Goal: Transaction & Acquisition: Purchase product/service

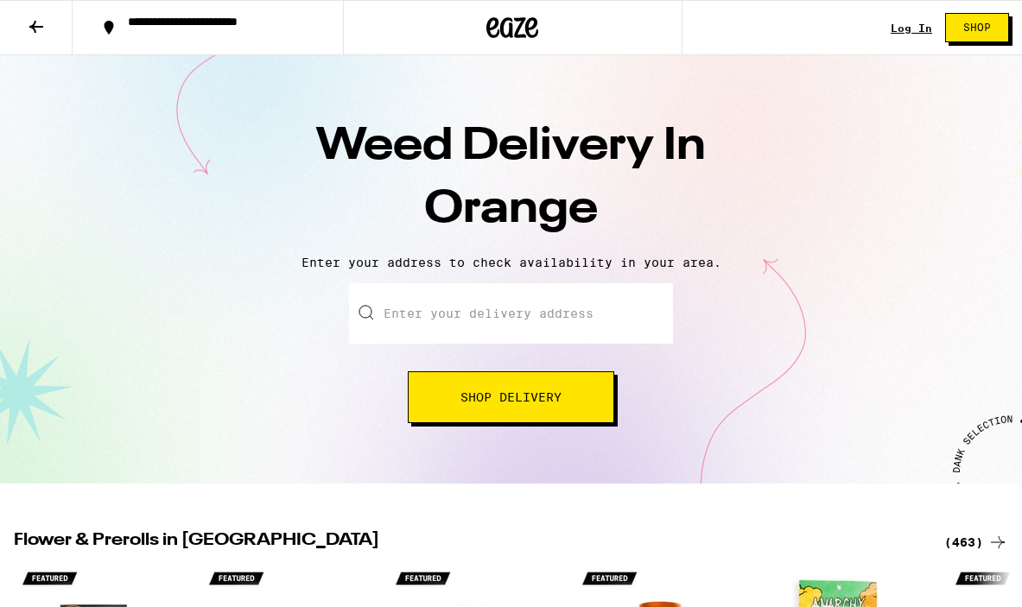
click at [477, 331] on input "Enter your delivery address" at bounding box center [511, 313] width 324 height 60
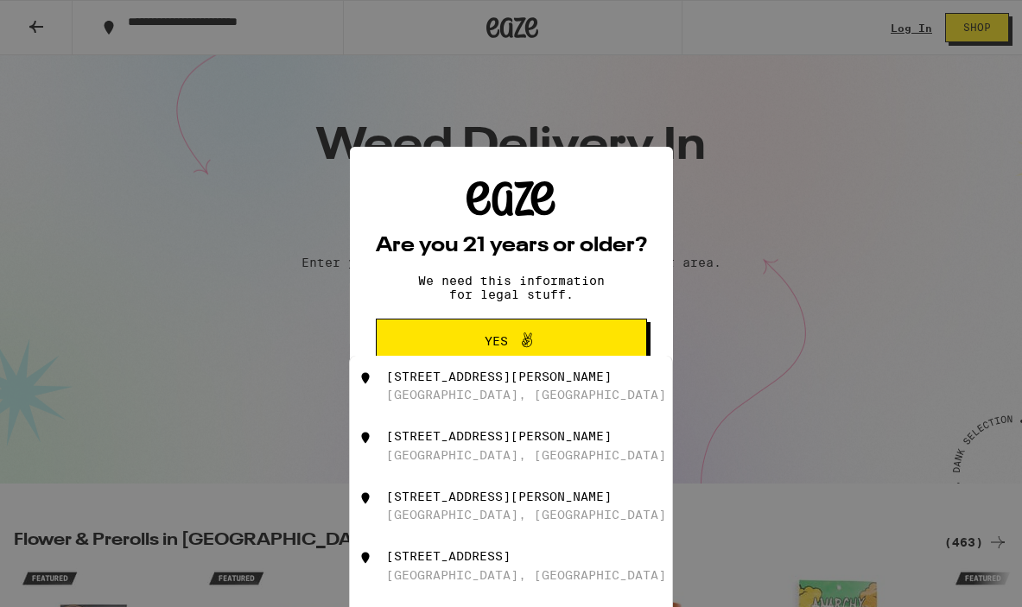
click at [480, 334] on span "Yes" at bounding box center [511, 341] width 131 height 22
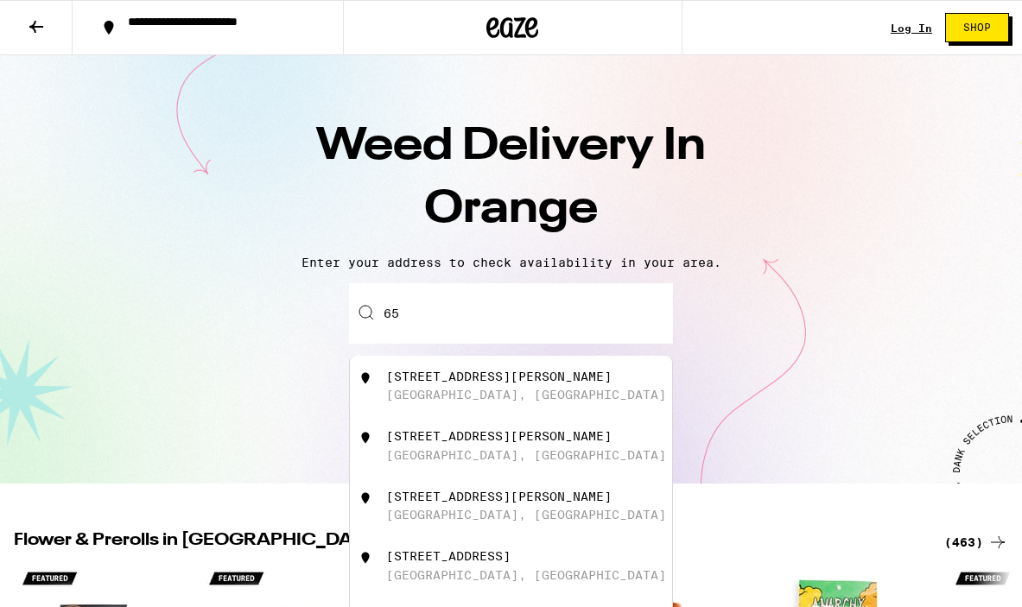
click at [456, 315] on input "65" at bounding box center [511, 313] width 324 height 60
click at [498, 395] on div "[STREET_ADDRESS]" at bounding box center [540, 386] width 308 height 33
type input "[STREET_ADDRESS]"
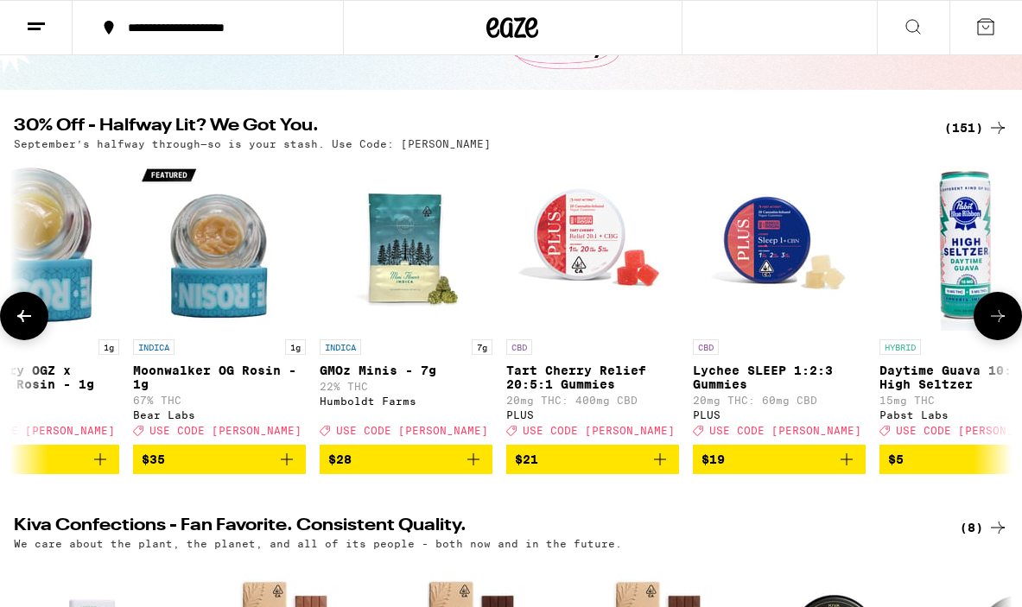
scroll to position [131, 0]
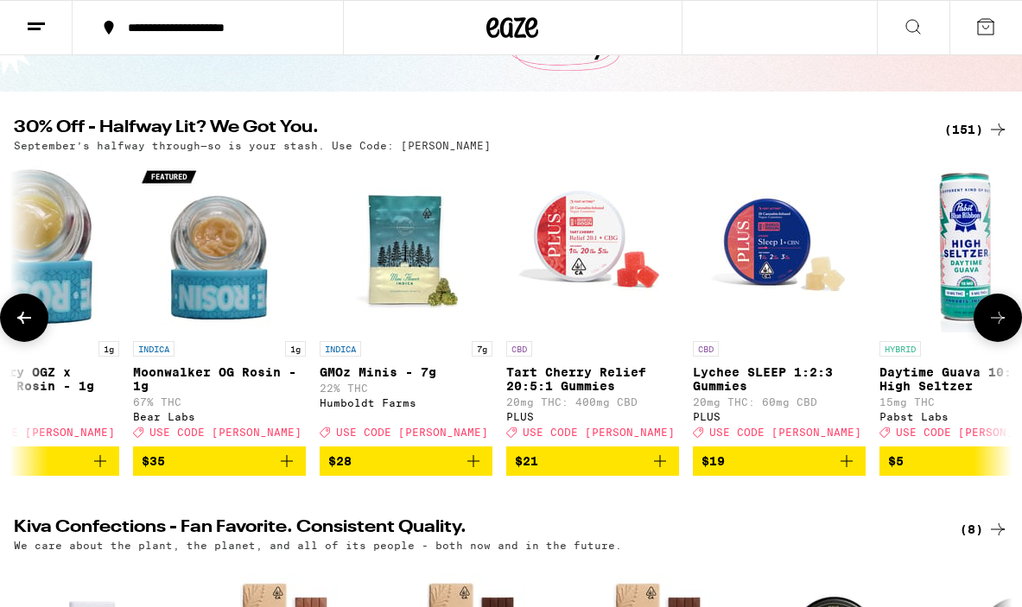
click at [753, 375] on p "Lychee SLEEP 1:2:3 Gummies" at bounding box center [779, 379] width 173 height 28
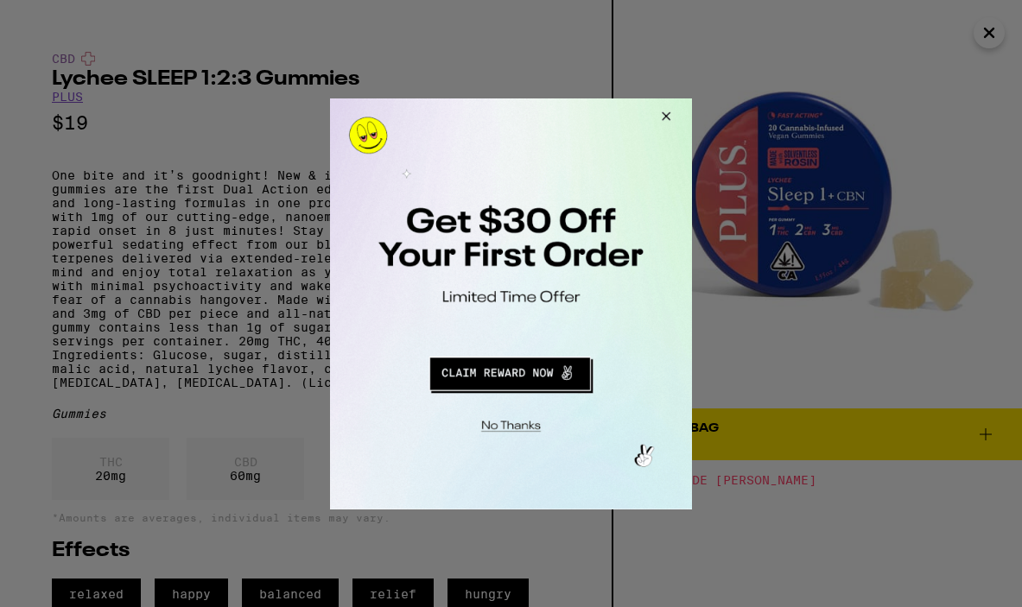
click at [669, 114] on button "Close Modal" at bounding box center [663, 118] width 47 height 41
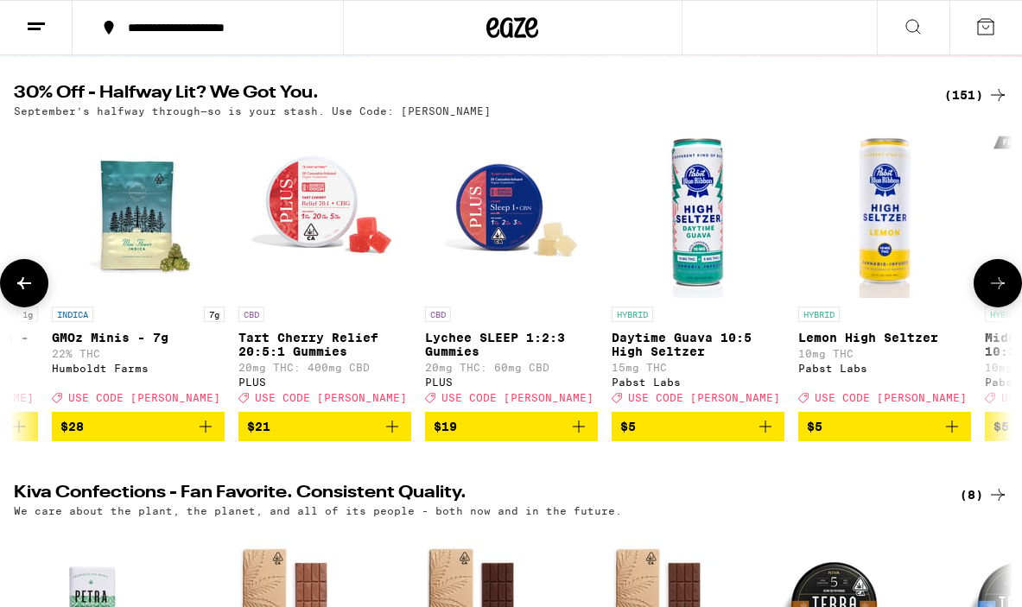
scroll to position [165, 0]
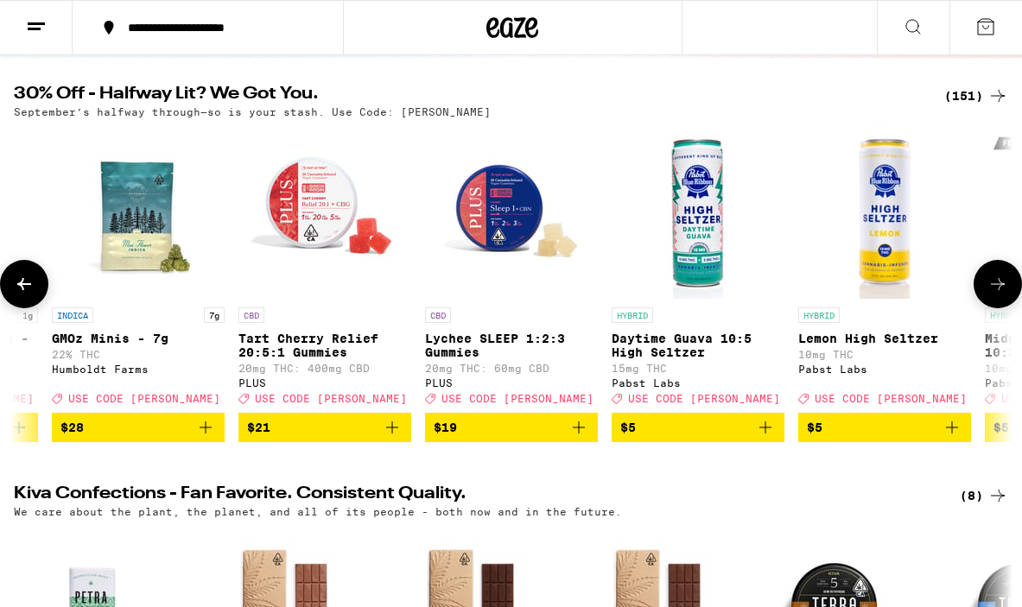
click at [579, 438] on icon "Add to bag" at bounding box center [578, 427] width 21 height 21
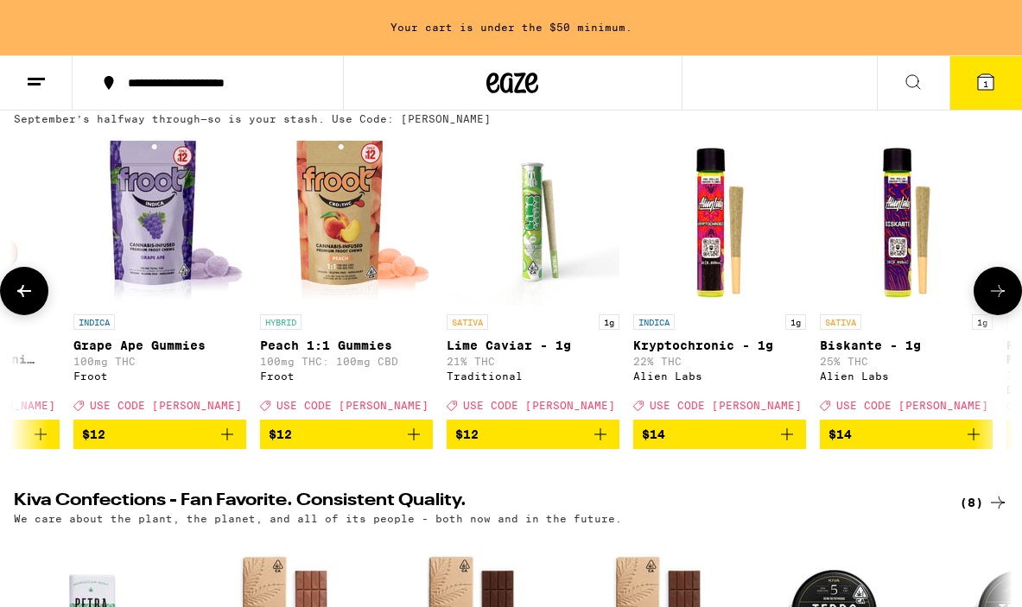
scroll to position [0, 5719]
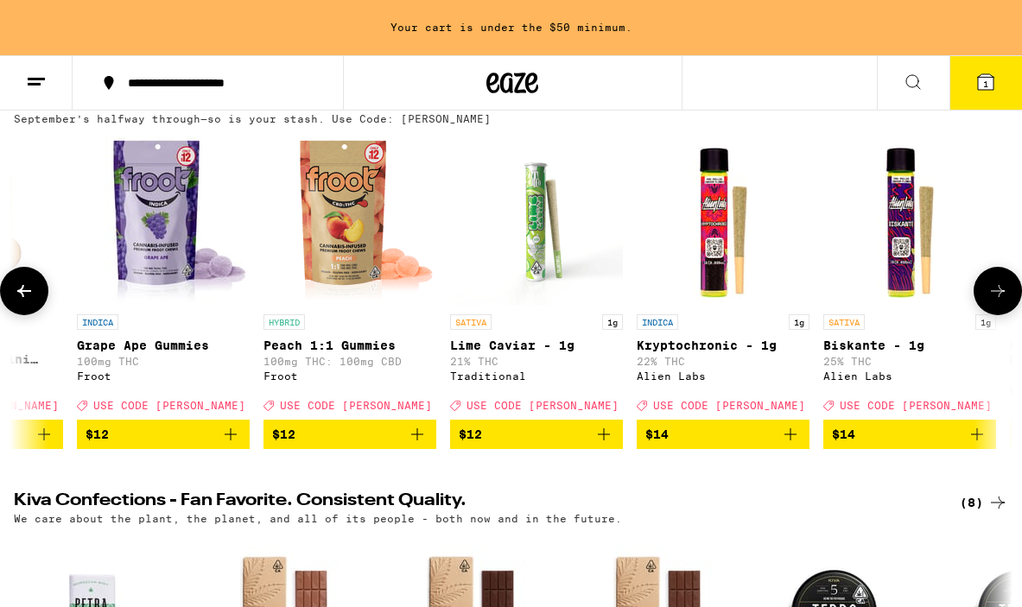
click at [232, 445] on icon "Add to bag" at bounding box center [230, 434] width 21 height 21
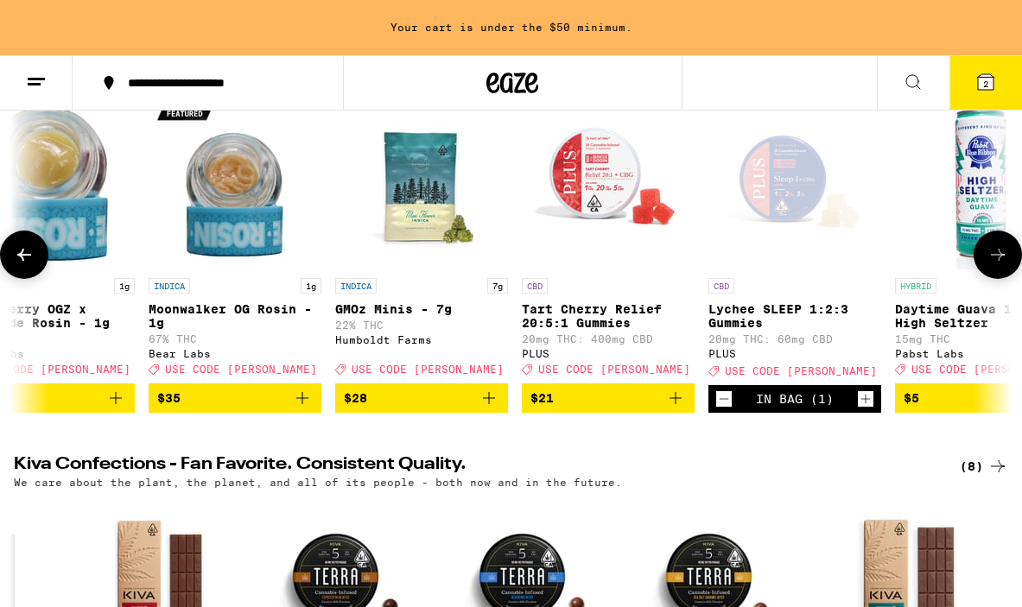
scroll to position [0, 115]
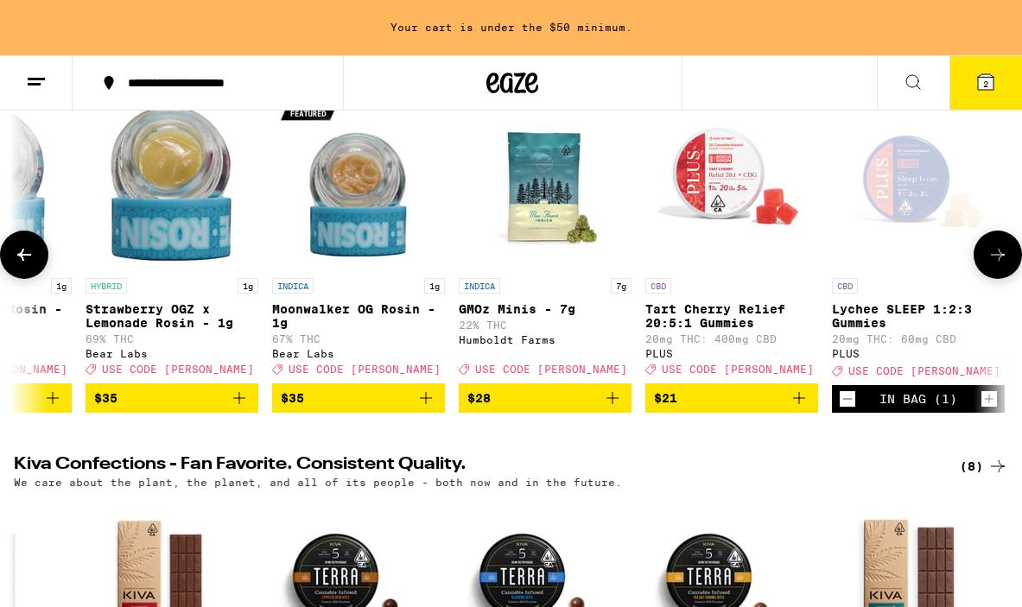
click at [720, 309] on p "Tart Cherry Relief 20:5:1 Gummies" at bounding box center [731, 316] width 173 height 28
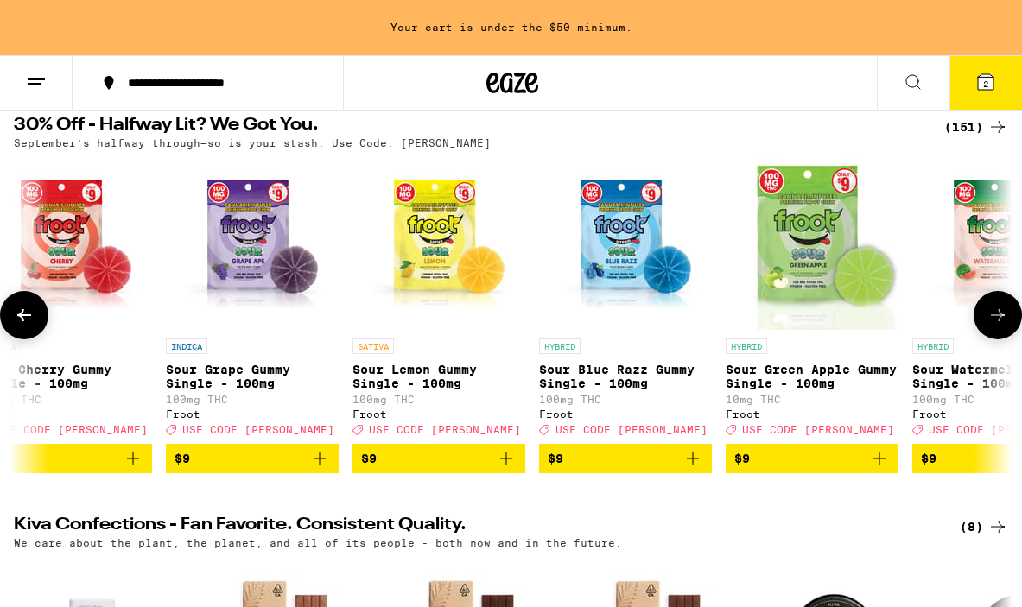
scroll to position [184, 0]
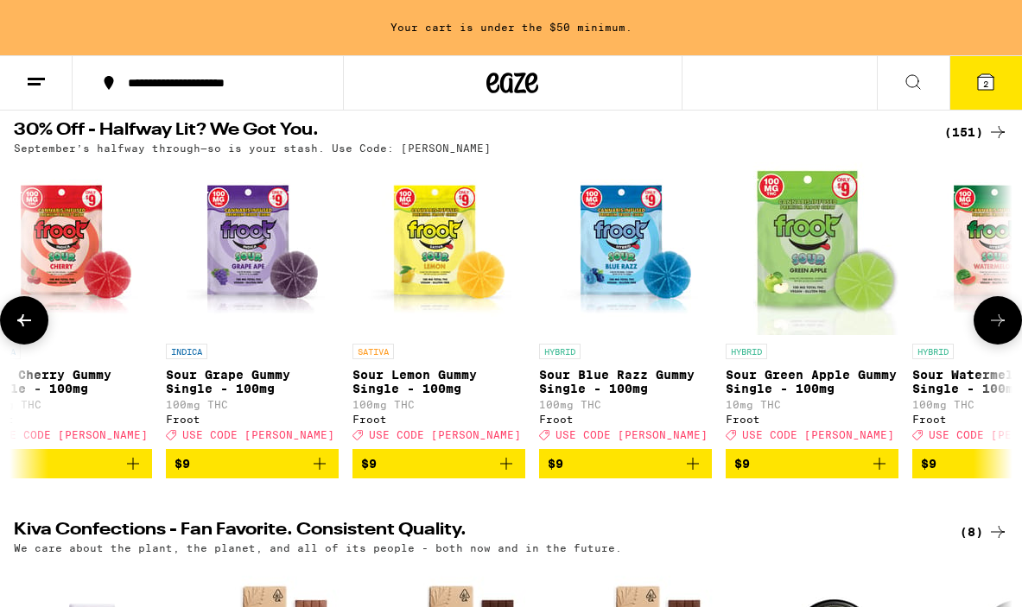
click at [317, 474] on icon "Add to bag" at bounding box center [319, 463] width 21 height 21
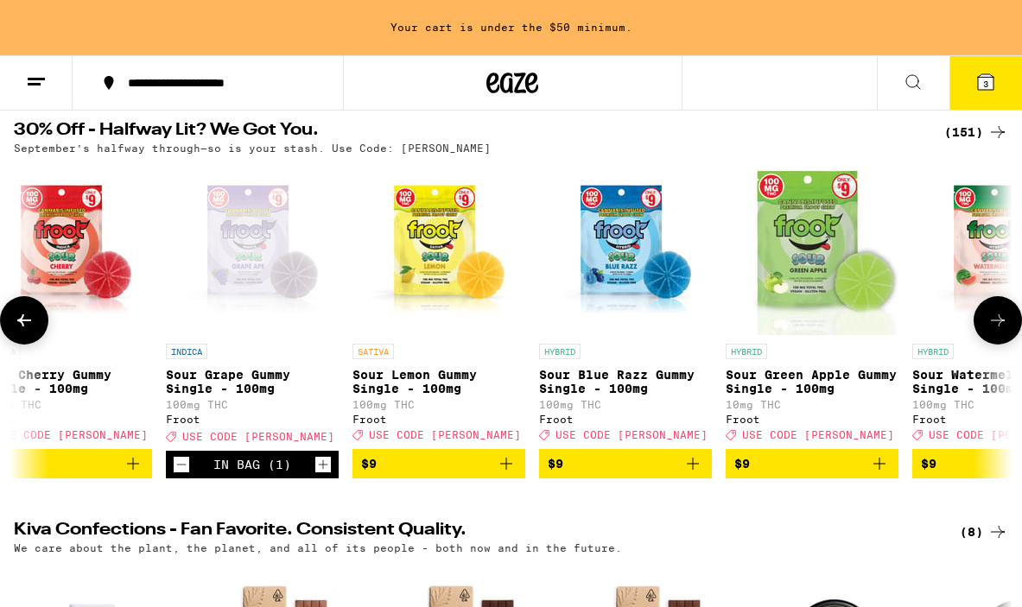
click at [320, 475] on icon "Increment" at bounding box center [323, 464] width 16 height 21
click at [985, 87] on span "4" at bounding box center [985, 84] width 5 height 10
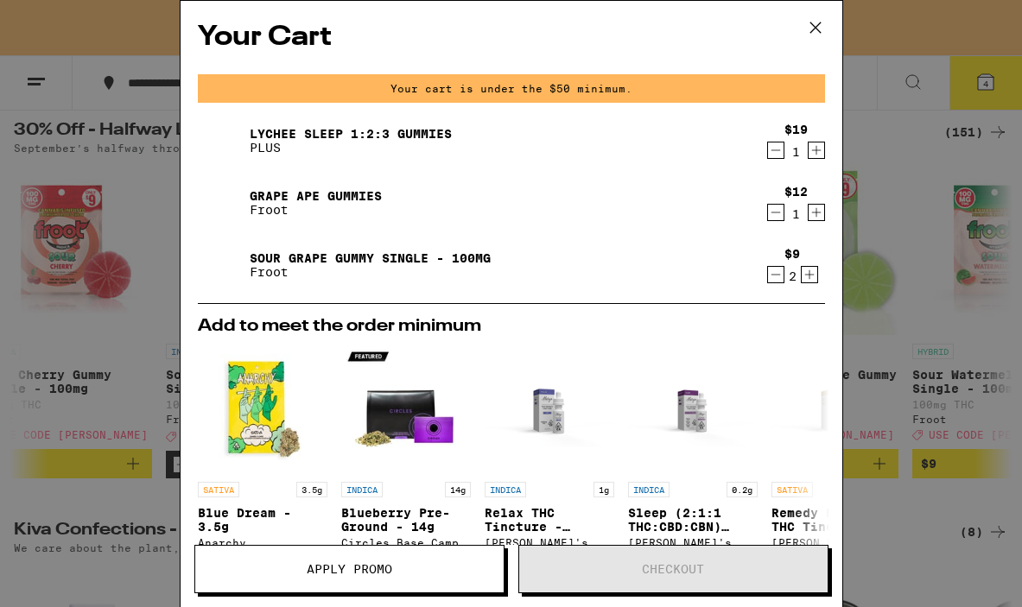
click at [812, 277] on icon "Increment" at bounding box center [809, 274] width 16 height 21
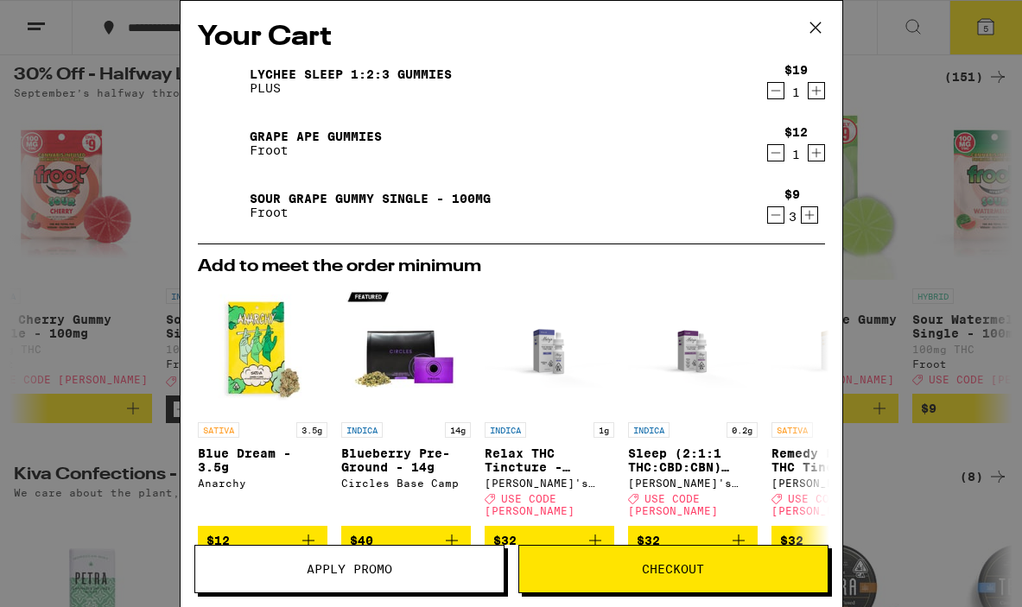
scroll to position [129, 0]
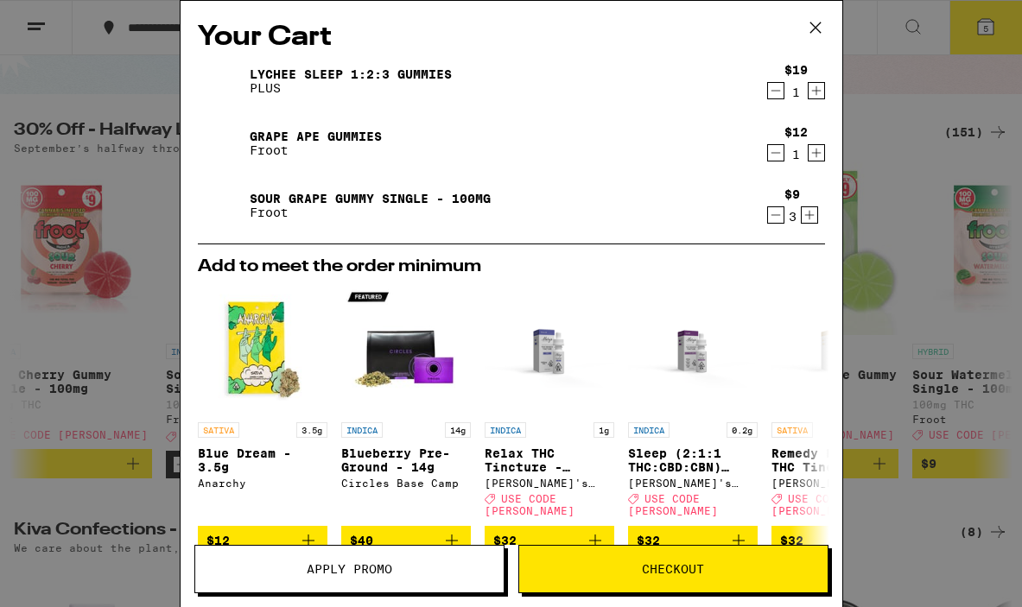
click at [648, 572] on span "Checkout" at bounding box center [673, 569] width 62 height 12
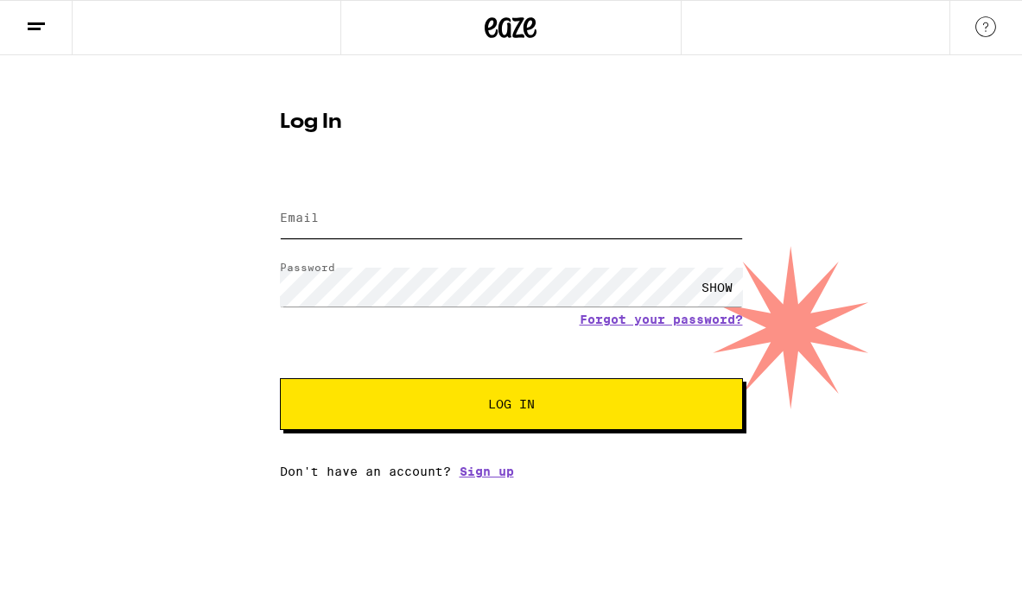
click at [366, 218] on input "Email" at bounding box center [511, 218] width 463 height 39
click at [391, 219] on input "Email" at bounding box center [511, 218] width 463 height 39
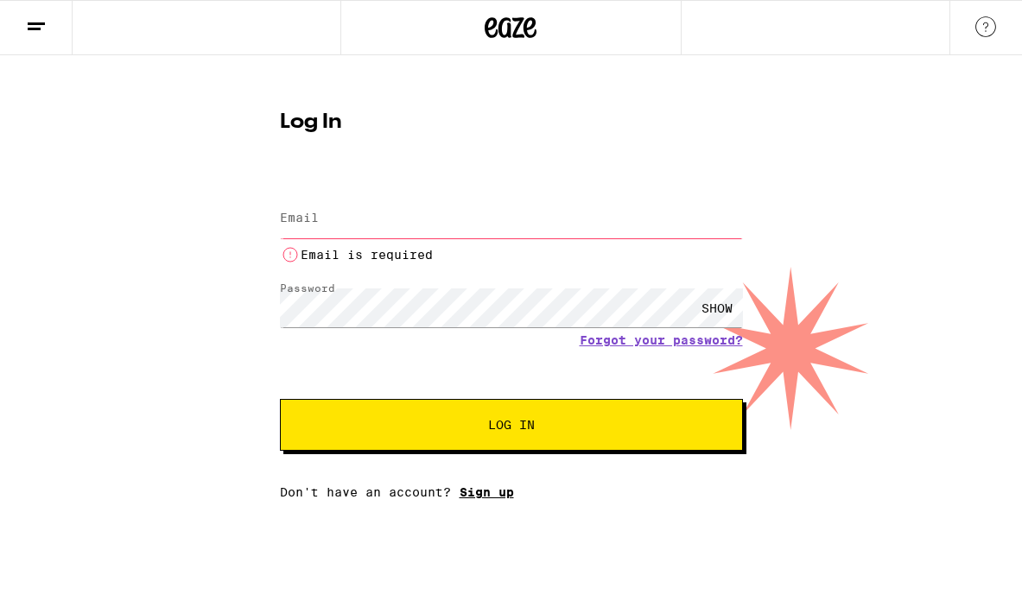
click at [484, 478] on div "Email Email Email is required Password Password SHOW Forgot your password? Log …" at bounding box center [511, 337] width 463 height 323
click at [350, 207] on input "Email" at bounding box center [511, 218] width 463 height 39
click at [326, 212] on input "Email" at bounding box center [511, 218] width 463 height 39
type input "[EMAIL_ADDRESS][DOMAIN_NAME]"
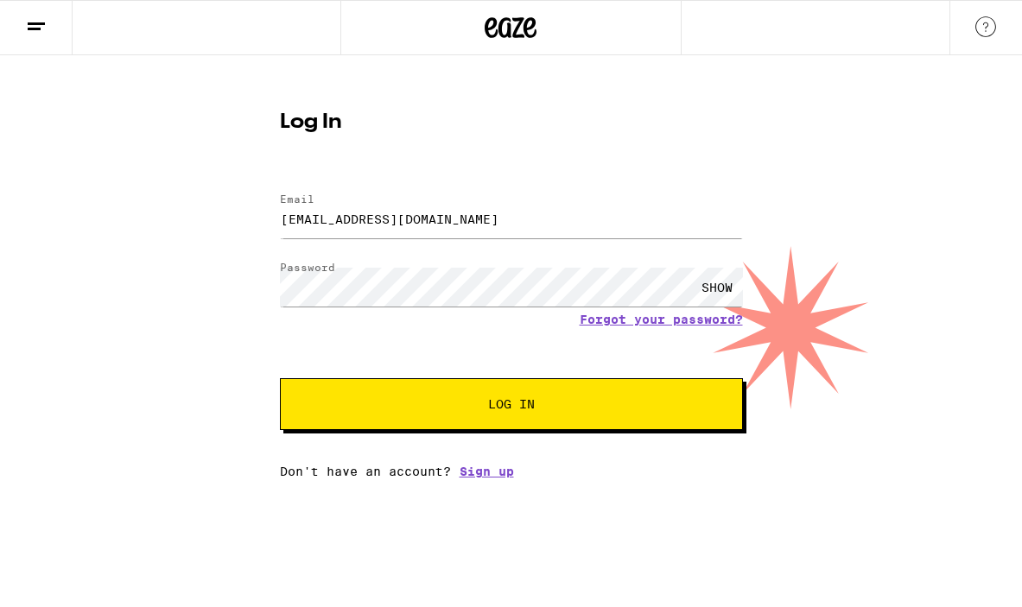
click at [471, 401] on span "Log In" at bounding box center [511, 404] width 323 height 12
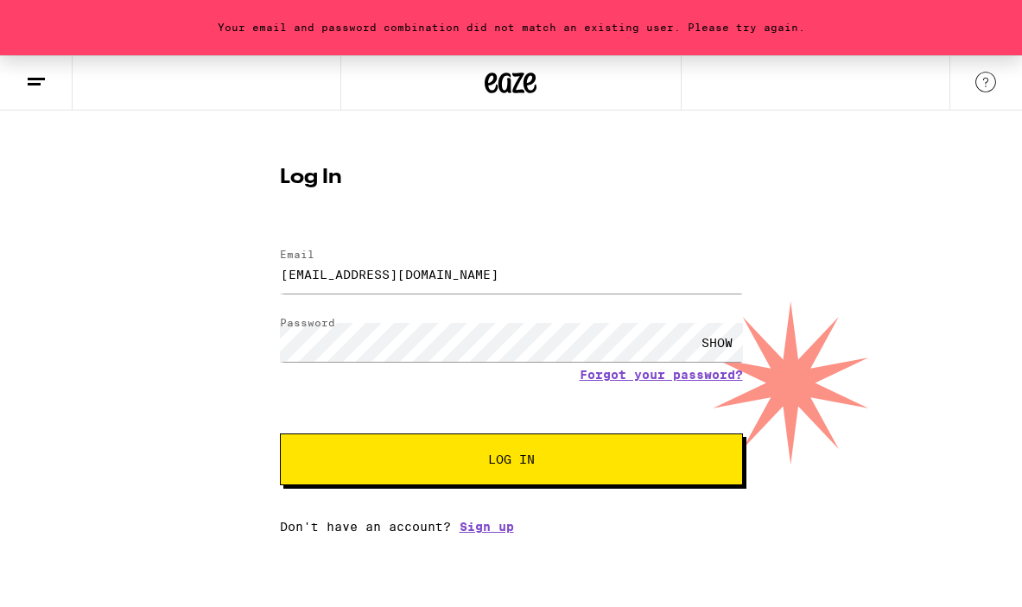
click at [563, 482] on button "Log In" at bounding box center [511, 459] width 463 height 52
click at [625, 460] on span "Log In" at bounding box center [511, 459] width 323 height 12
click at [477, 529] on link "Sign up" at bounding box center [486, 527] width 54 height 14
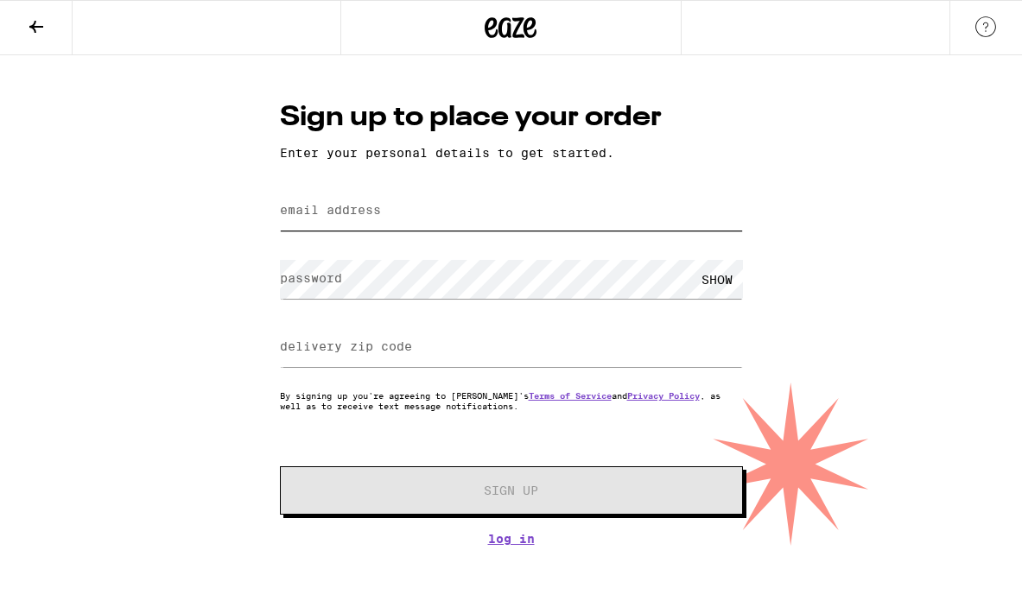
click at [383, 203] on input "email address" at bounding box center [511, 211] width 463 height 39
type input "[EMAIL_ADDRESS][DOMAIN_NAME]"
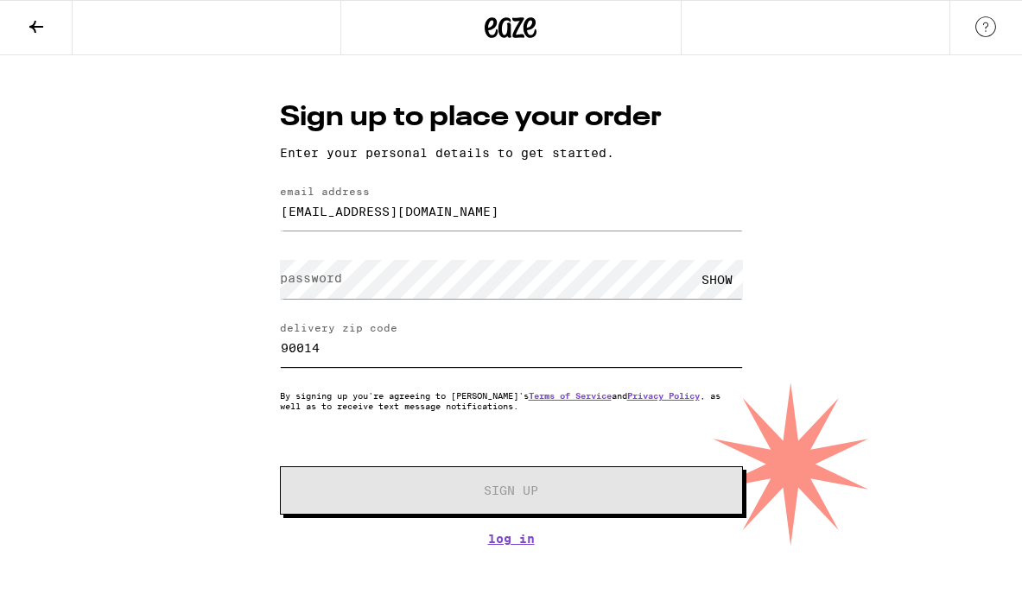
drag, startPoint x: 335, startPoint y: 349, endPoint x: 261, endPoint y: 349, distance: 74.3
click at [261, 349] on div "Sign up to place your order Enter your personal details to get started. email a…" at bounding box center [511, 300] width 1022 height 490
type input "92869"
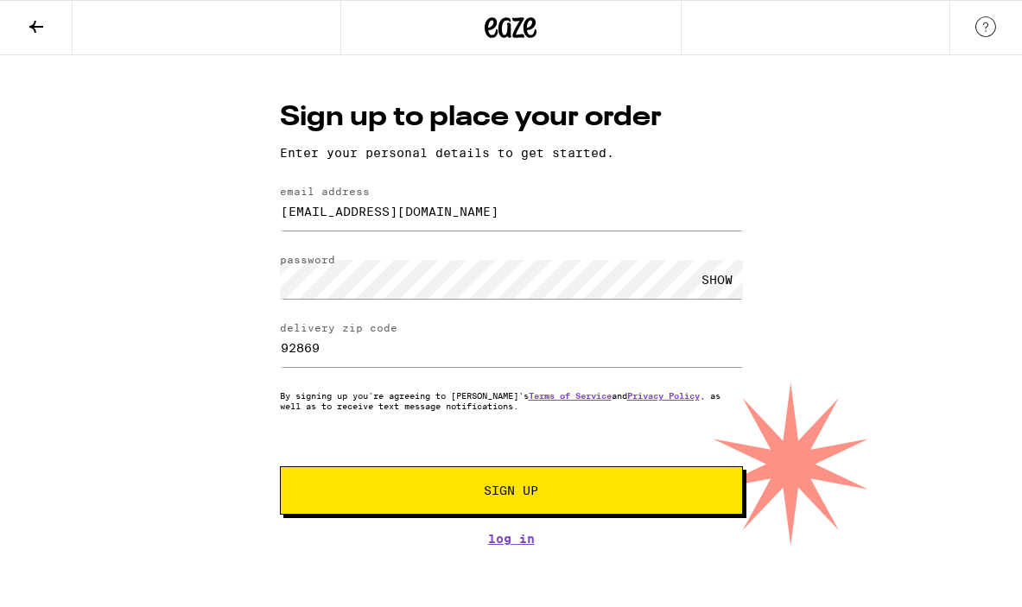
click at [564, 503] on button "Sign Up" at bounding box center [511, 490] width 463 height 48
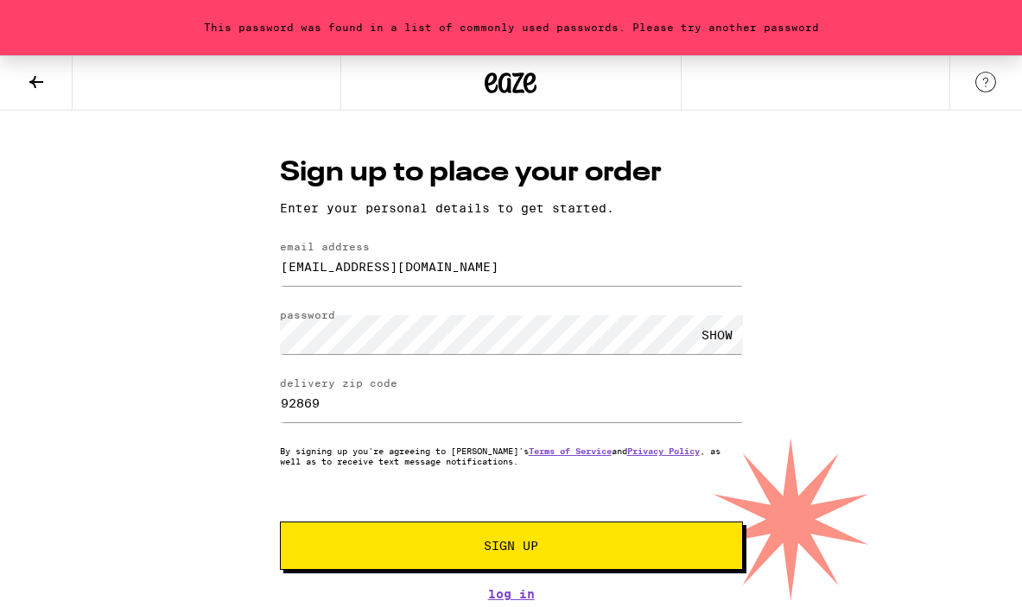
click at [172, 418] on div "This password was found in a list of commonly used passwords. Please try anothe…" at bounding box center [511, 328] width 1022 height 546
click at [466, 541] on button "Sign Up" at bounding box center [511, 546] width 463 height 48
click at [381, 566] on button "Sign Up" at bounding box center [511, 546] width 463 height 48
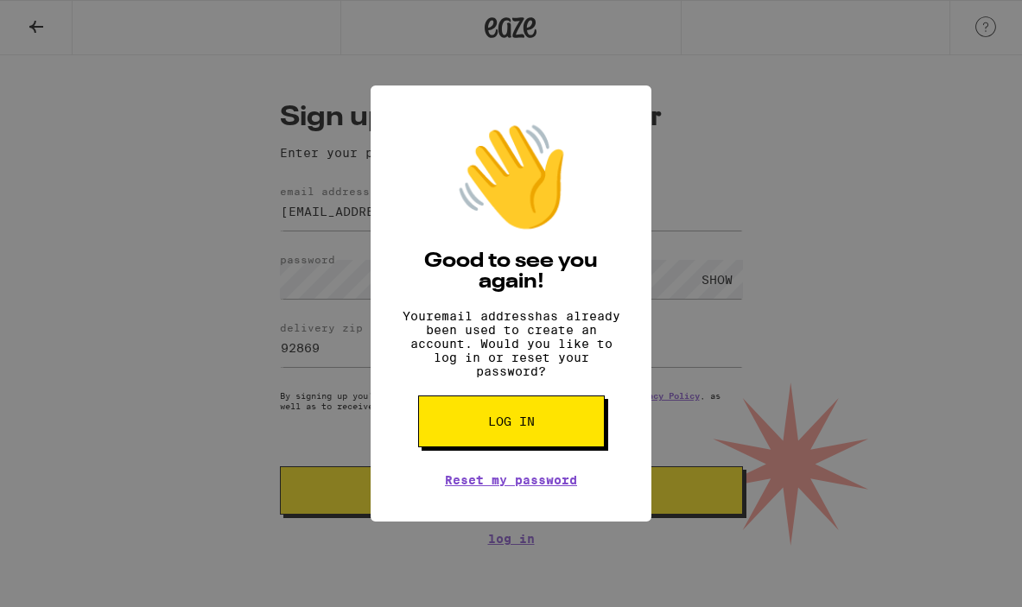
click at [537, 440] on button "Log in" at bounding box center [511, 421] width 187 height 52
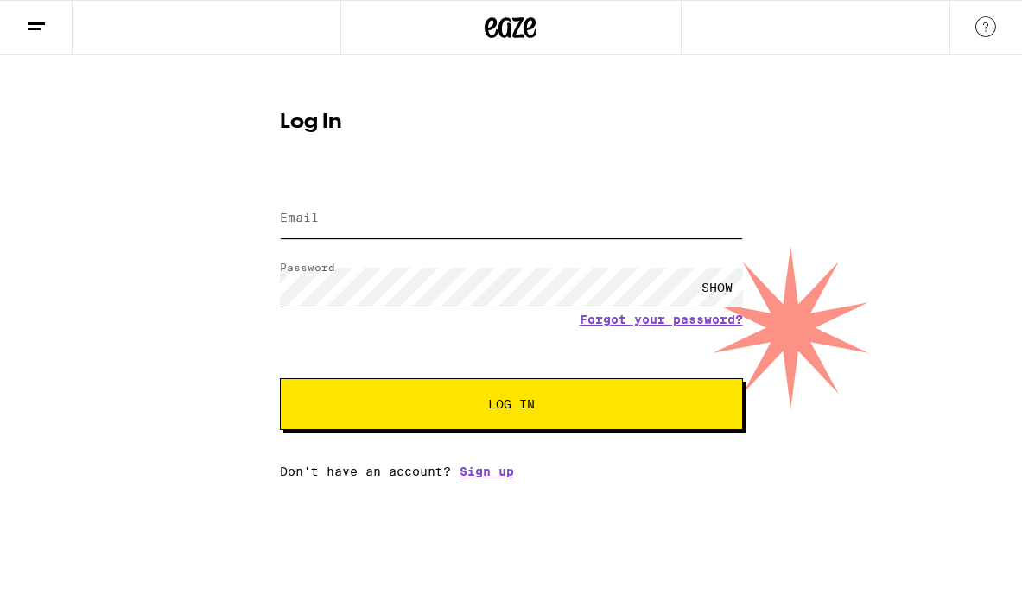
click at [419, 229] on input "Email" at bounding box center [511, 218] width 463 height 39
type input "[EMAIL_ADDRESS][DOMAIN_NAME]"
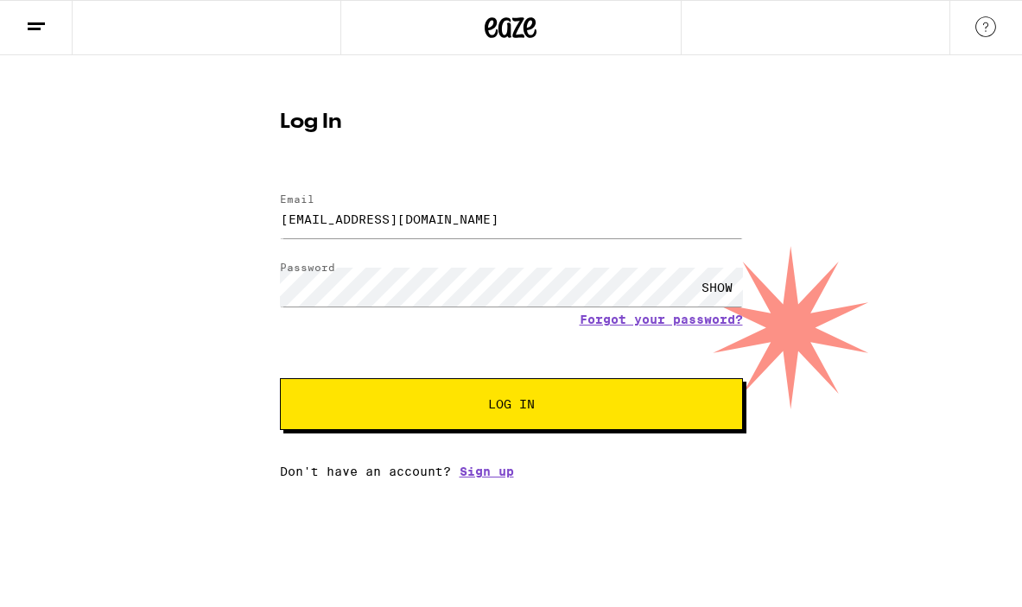
click at [465, 419] on button "Log In" at bounding box center [511, 404] width 463 height 52
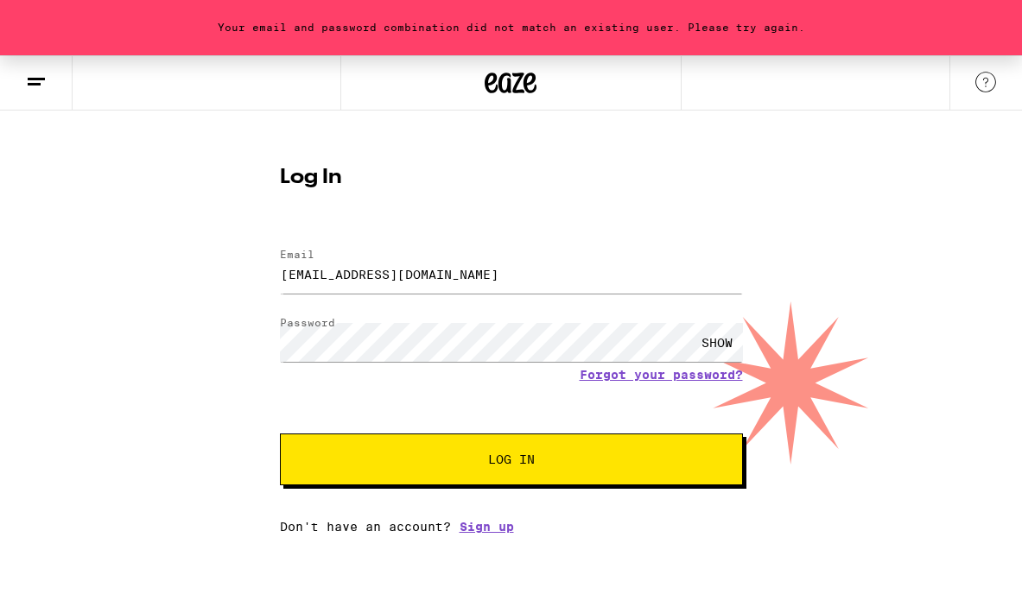
click at [347, 485] on button "Log In" at bounding box center [511, 459] width 463 height 52
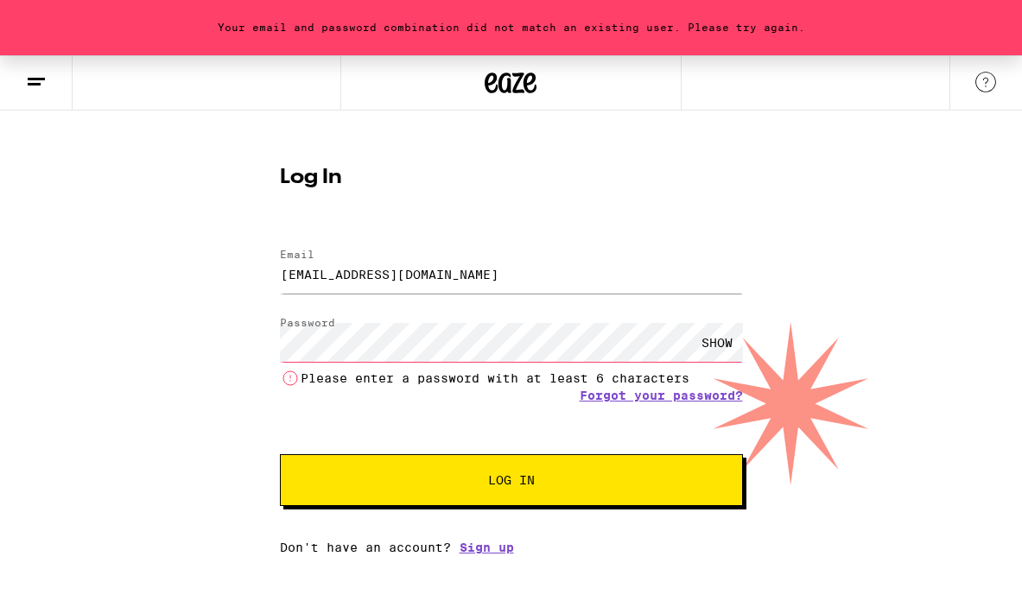
click at [695, 405] on form "Email Email [EMAIL_ADDRESS][DOMAIN_NAME] Password Password SHOW Please enter a …" at bounding box center [511, 368] width 463 height 275
click at [689, 400] on link "Forgot your password?" at bounding box center [660, 396] width 163 height 14
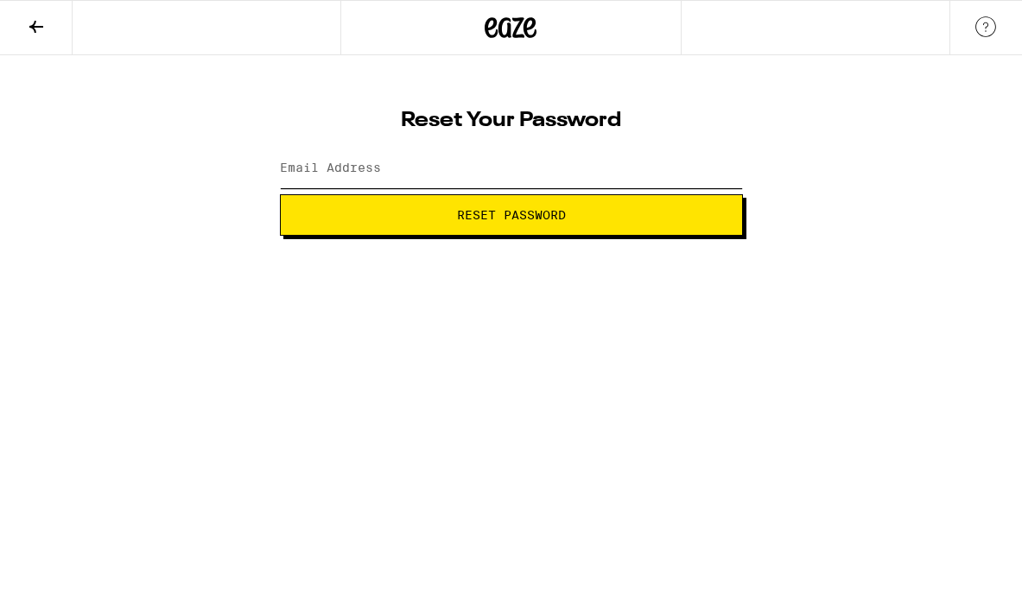
click at [465, 167] on input "Email Address" at bounding box center [511, 168] width 463 height 39
type input "[EMAIL_ADDRESS][DOMAIN_NAME]"
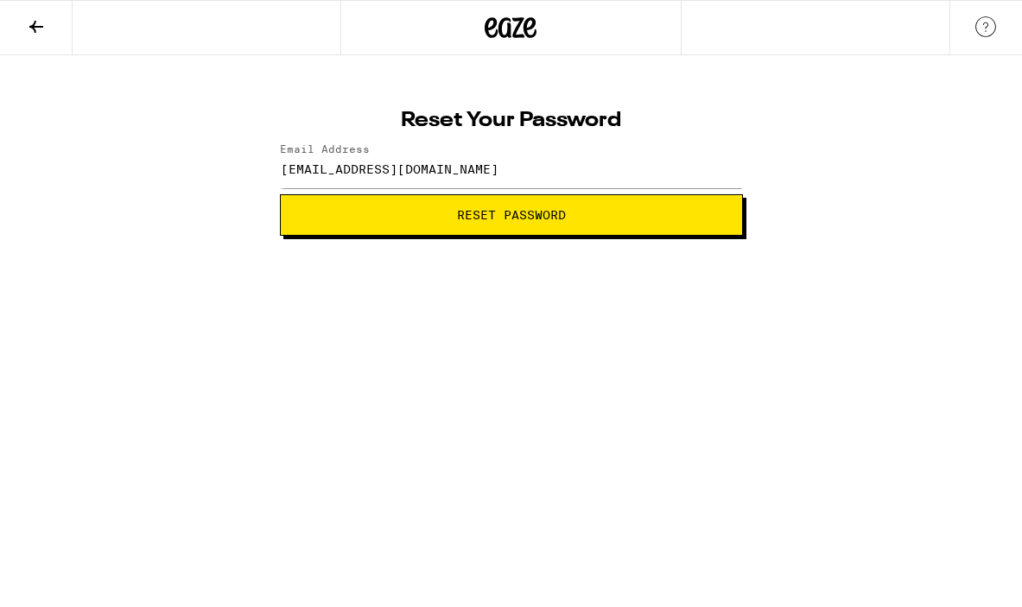
click at [463, 217] on span "Reset Password" at bounding box center [511, 215] width 109 height 12
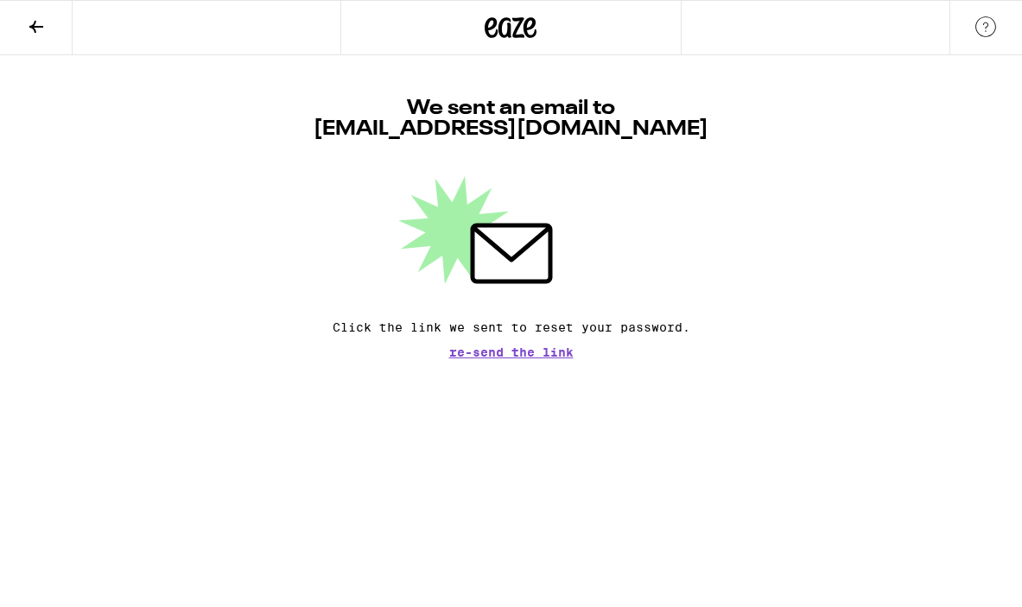
click at [27, 25] on icon at bounding box center [36, 26] width 21 height 21
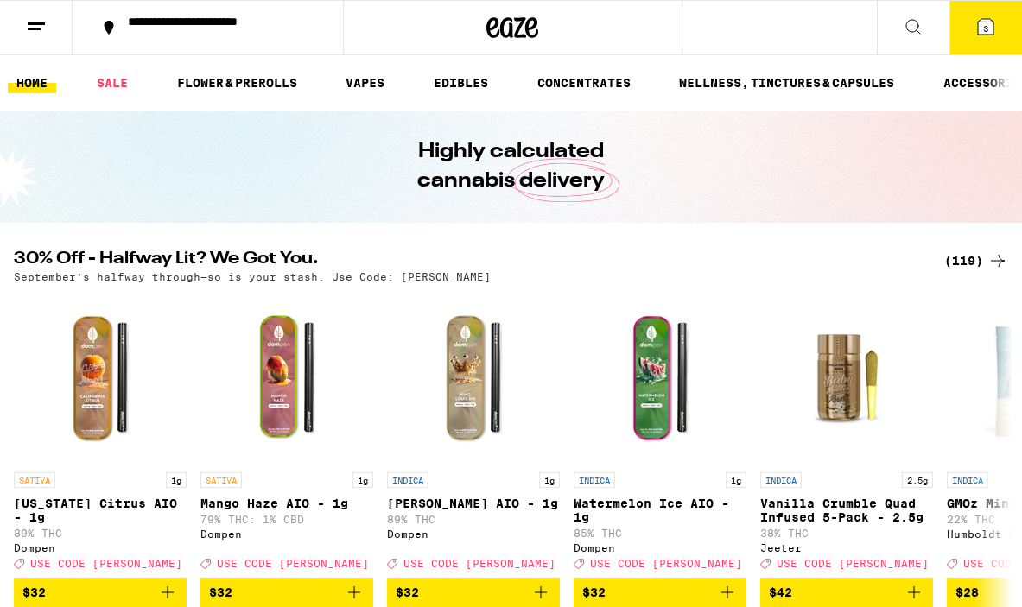
click at [988, 24] on icon at bounding box center [985, 27] width 16 height 16
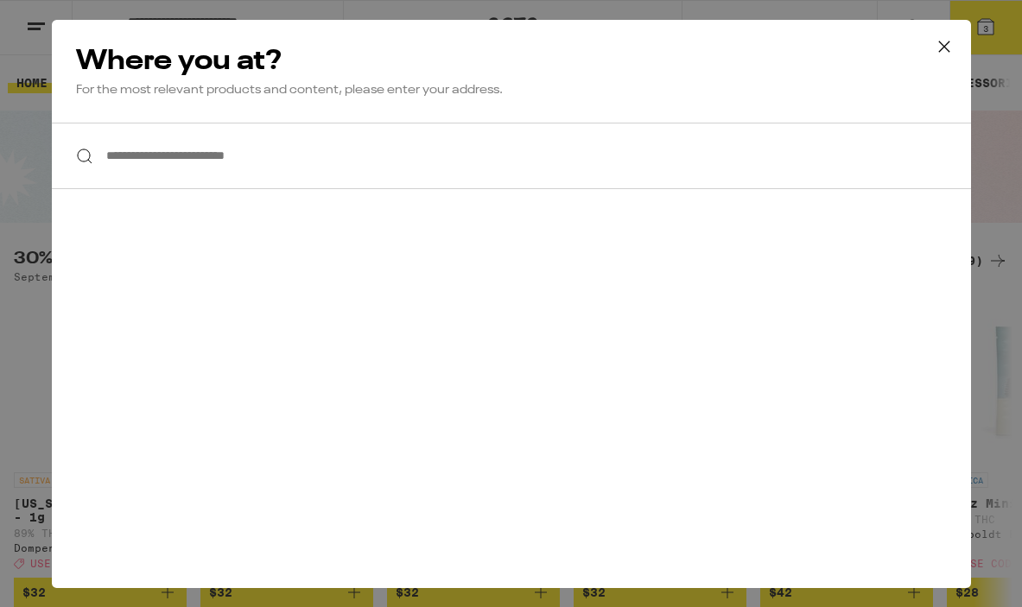
click at [276, 175] on input "**********" at bounding box center [511, 156] width 919 height 66
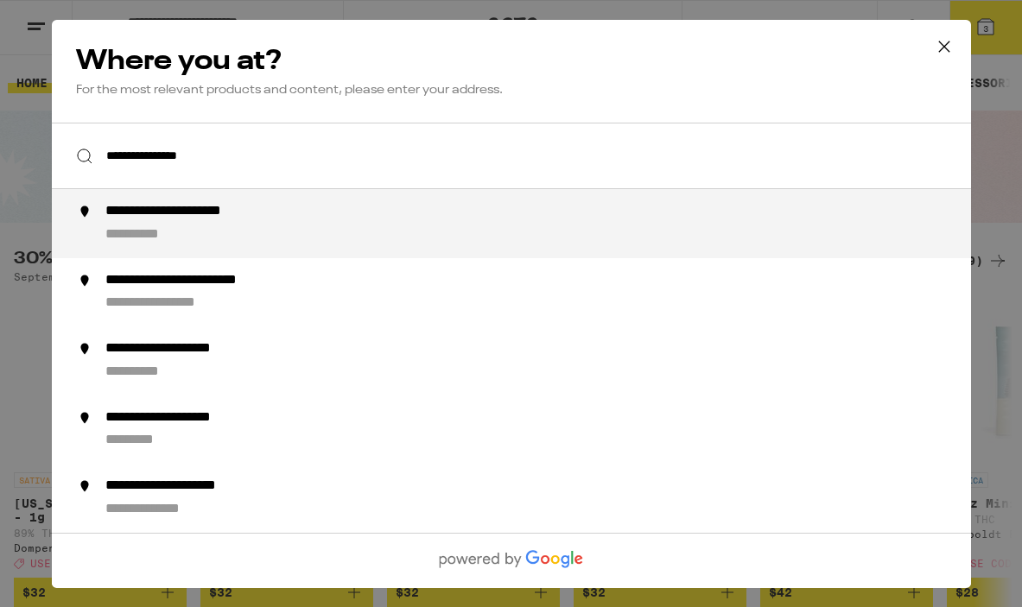
click at [192, 212] on div "**********" at bounding box center [202, 212] width 196 height 18
type input "**********"
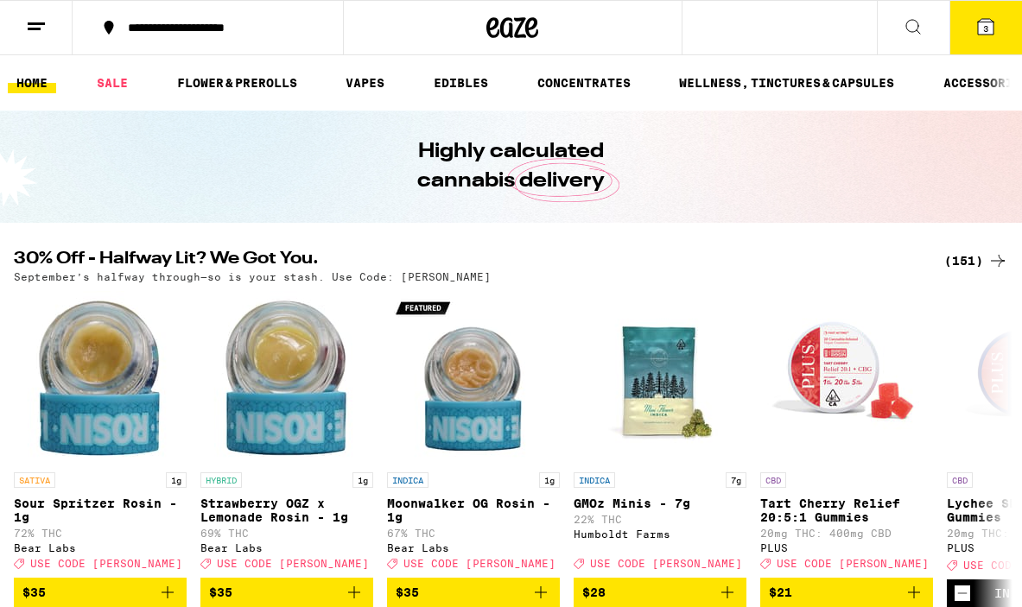
click at [993, 16] on icon at bounding box center [985, 26] width 21 height 21
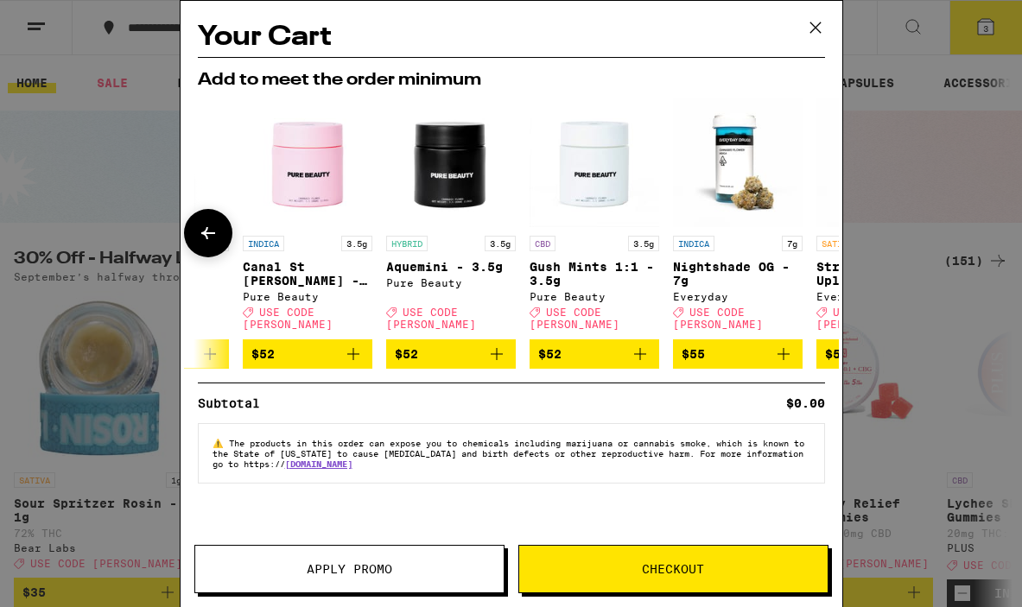
scroll to position [0, 806]
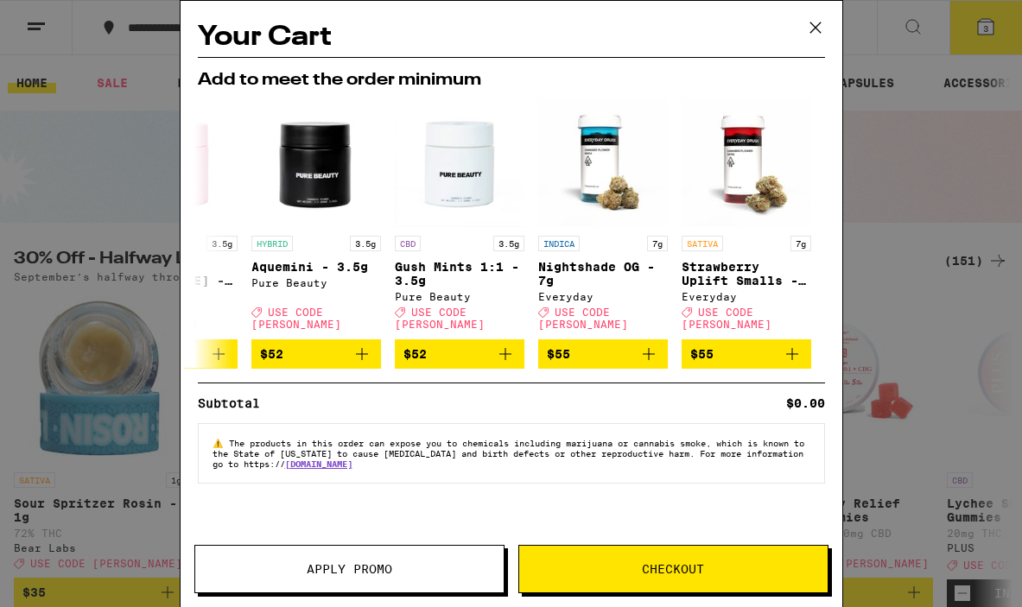
click at [346, 577] on button "Apply Promo" at bounding box center [349, 569] width 310 height 48
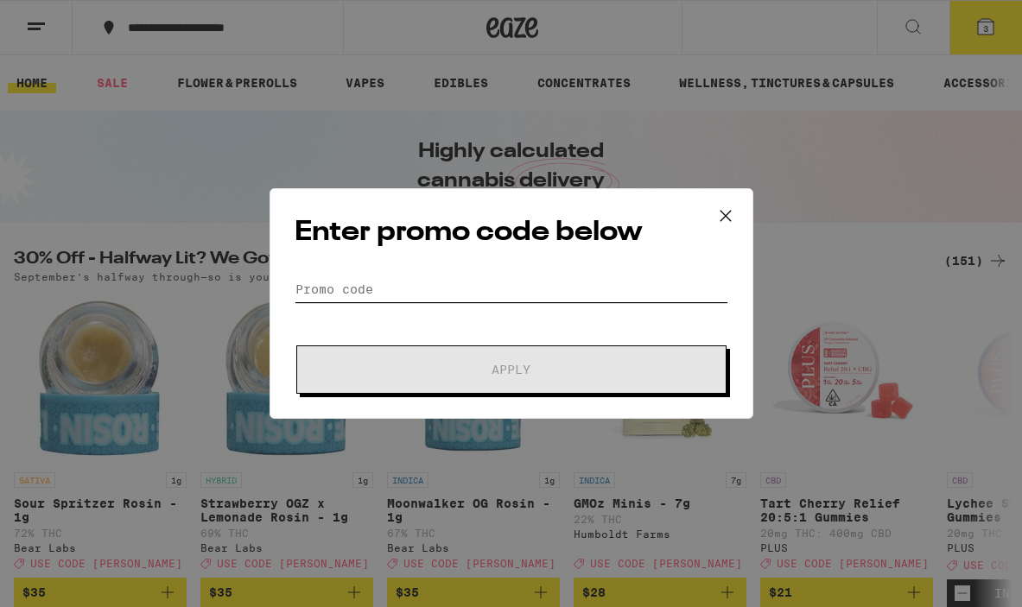
click at [384, 287] on input "Promo Code" at bounding box center [510, 289] width 433 height 26
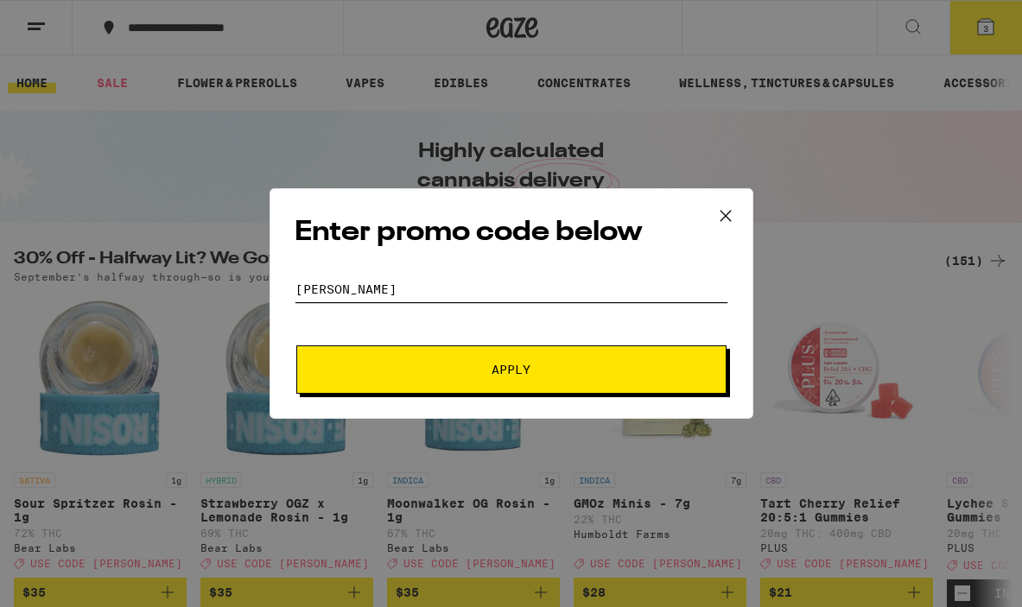
type input "[PERSON_NAME]"
click at [490, 366] on span "Apply" at bounding box center [511, 370] width 311 height 12
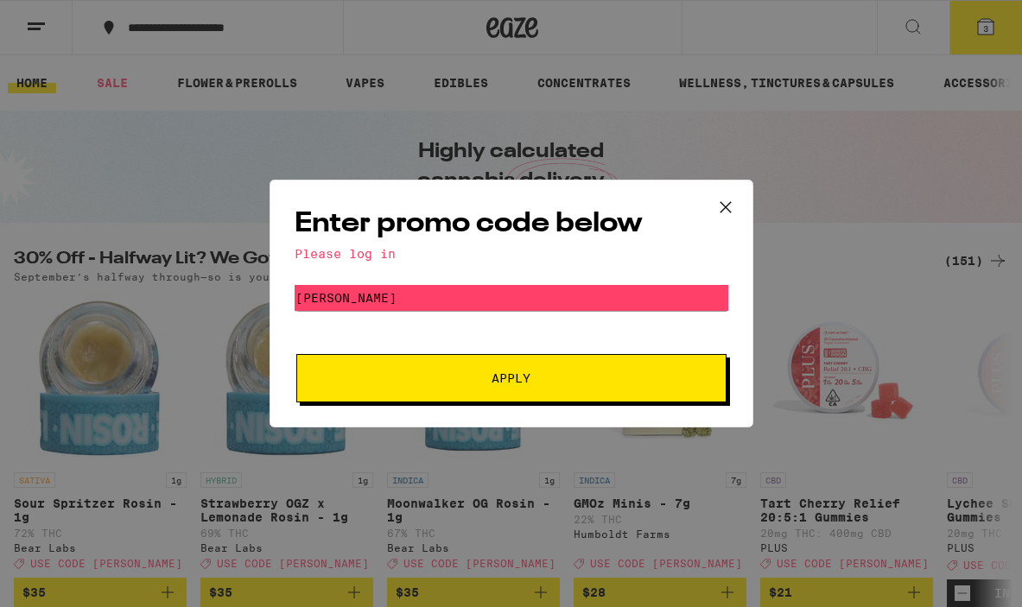
click at [506, 384] on span "Apply" at bounding box center [510, 378] width 39 height 12
click at [446, 306] on input "[PERSON_NAME]" at bounding box center [510, 298] width 433 height 26
click at [728, 205] on icon at bounding box center [725, 207] width 26 height 26
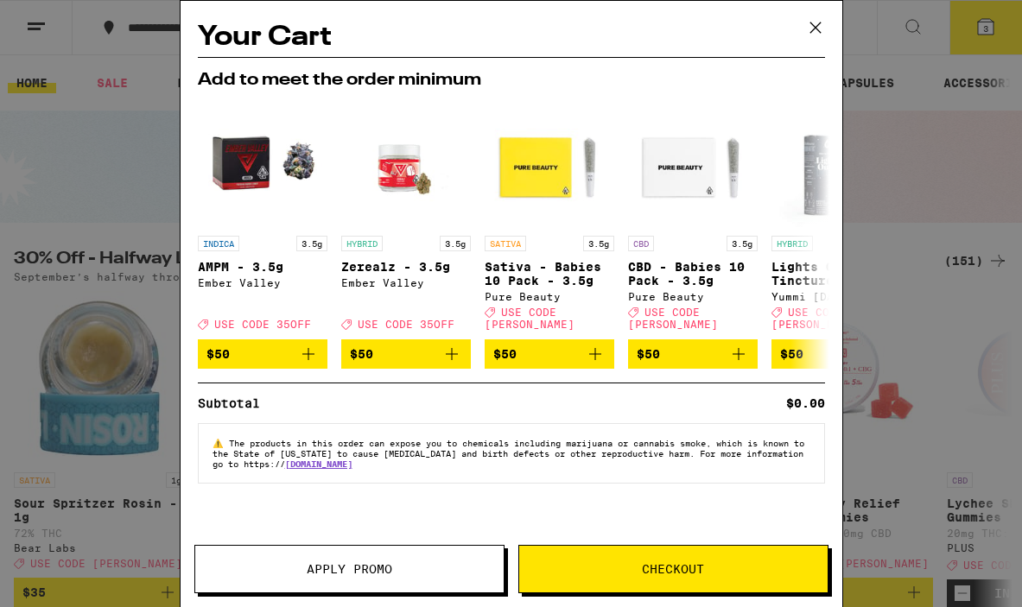
click at [703, 570] on span "Checkout" at bounding box center [673, 569] width 62 height 12
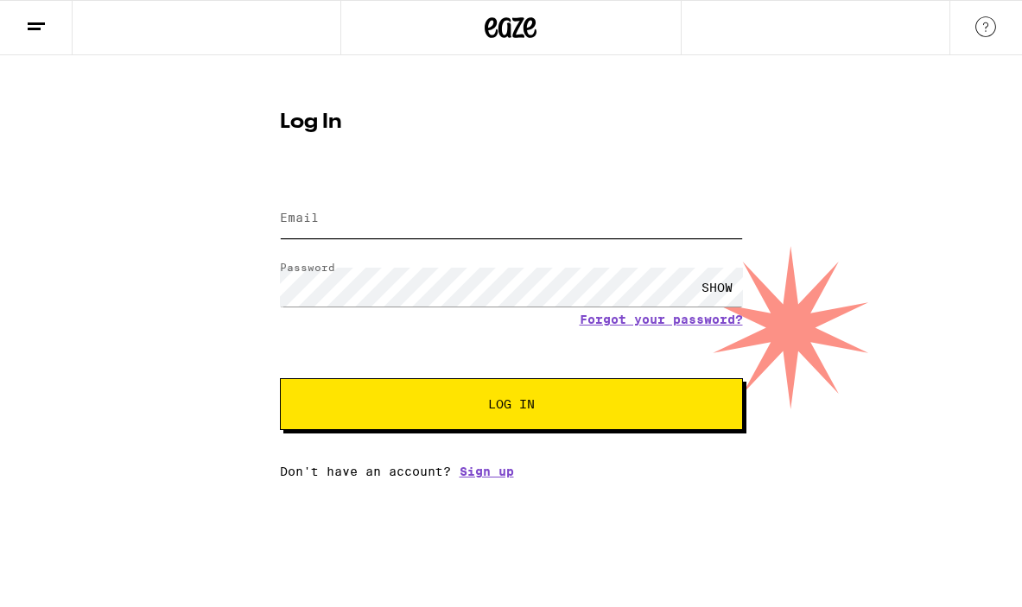
click at [359, 220] on input "Email" at bounding box center [511, 218] width 463 height 39
type input "[EMAIL_ADDRESS][DOMAIN_NAME]"
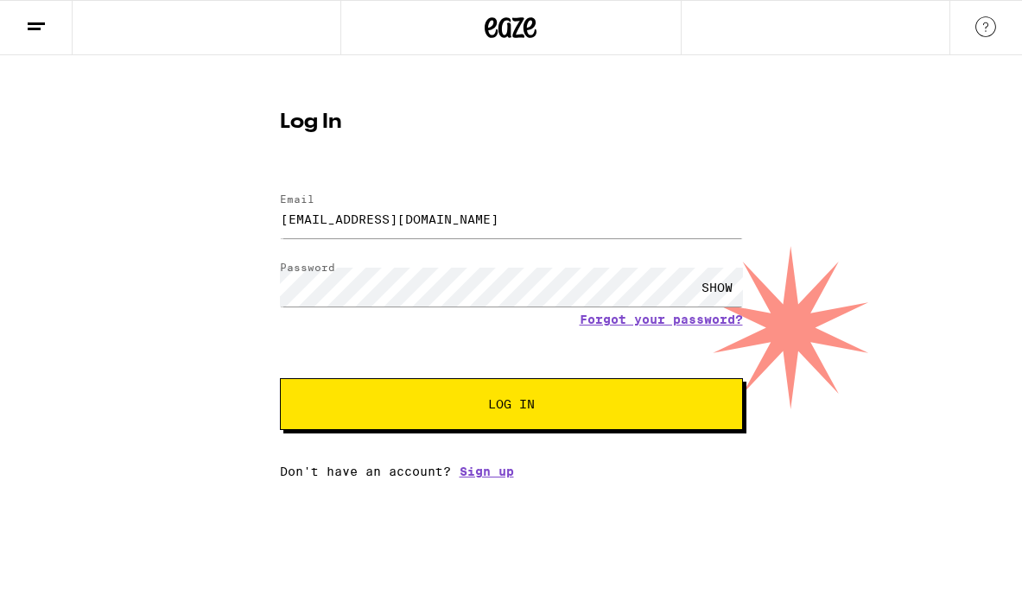
click at [596, 416] on button "Log In" at bounding box center [511, 404] width 463 height 52
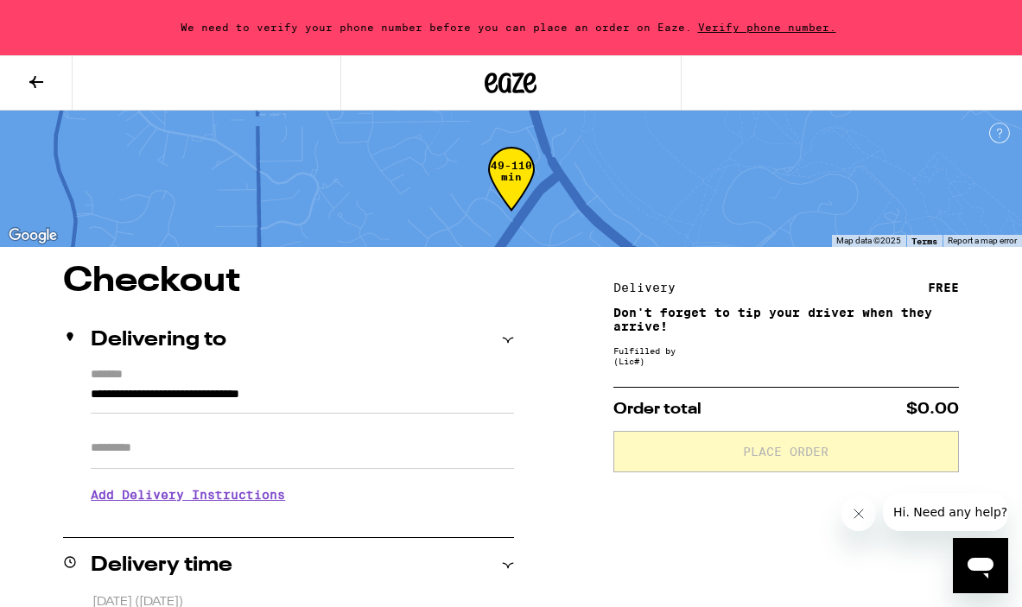
click at [759, 20] on div "We need to verify your phone number before you can place an order on Eaze. Veri…" at bounding box center [511, 27] width 1022 height 55
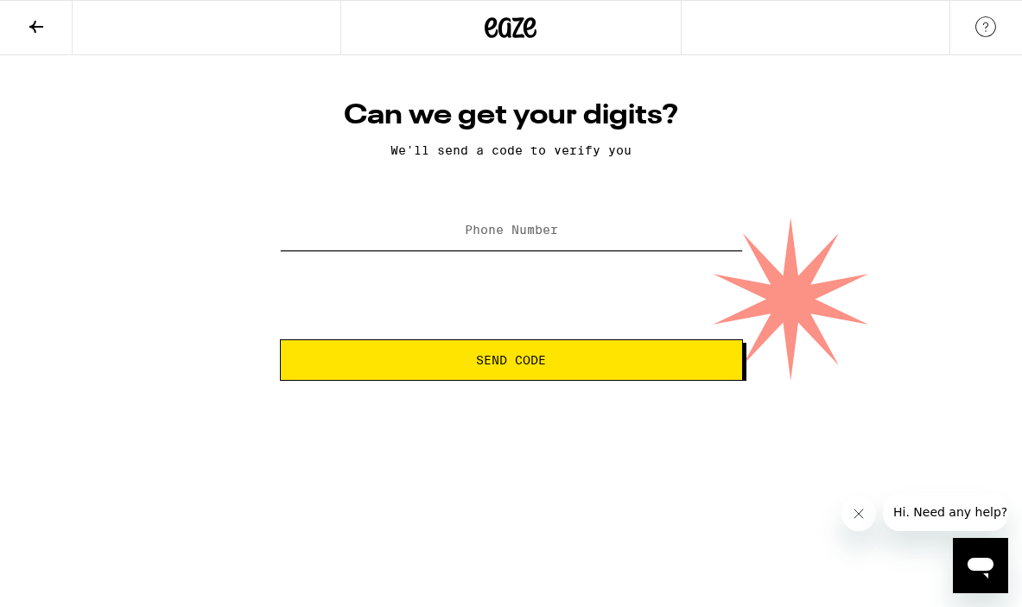
click at [492, 243] on input "Phone Number" at bounding box center [511, 231] width 463 height 39
type input "[PHONE_NUMBER]"
click at [471, 358] on span "Send Code" at bounding box center [510, 360] width 433 height 12
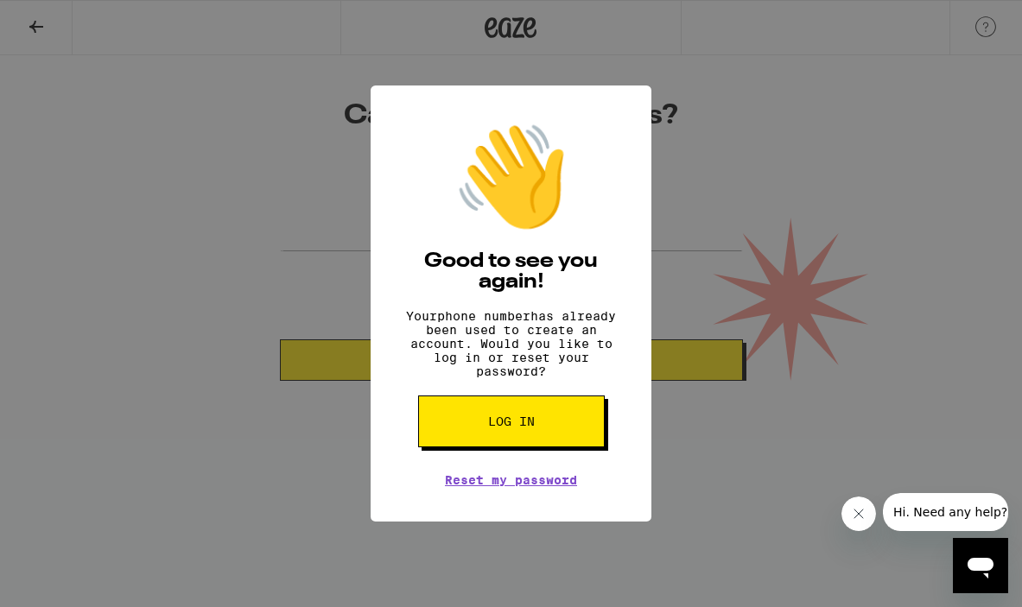
click at [527, 421] on button "Log in" at bounding box center [511, 421] width 187 height 52
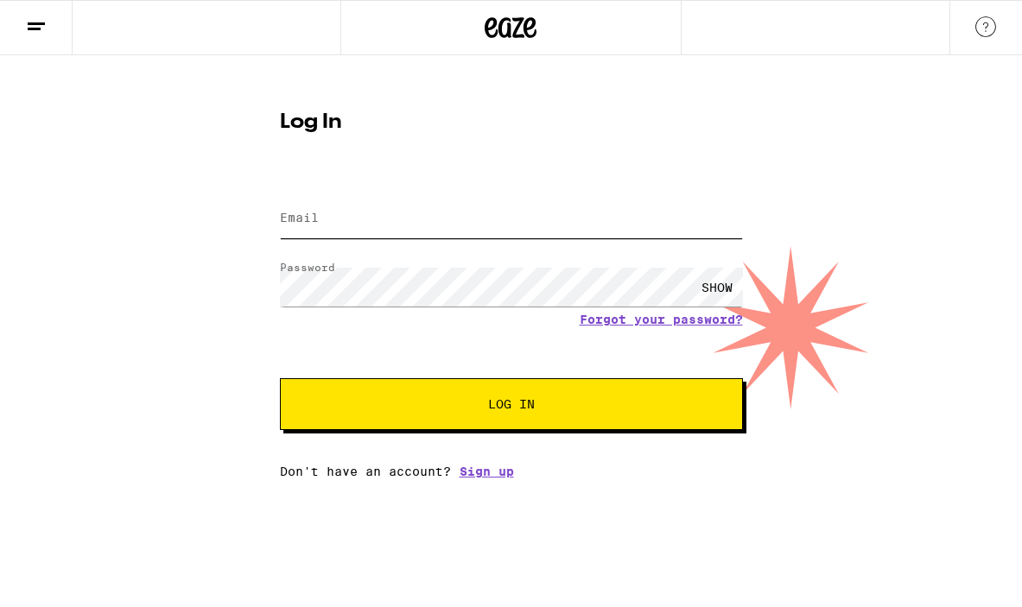
click at [448, 222] on input "Email" at bounding box center [511, 218] width 463 height 39
type input "[EMAIL_ADDRESS][DOMAIN_NAME]"
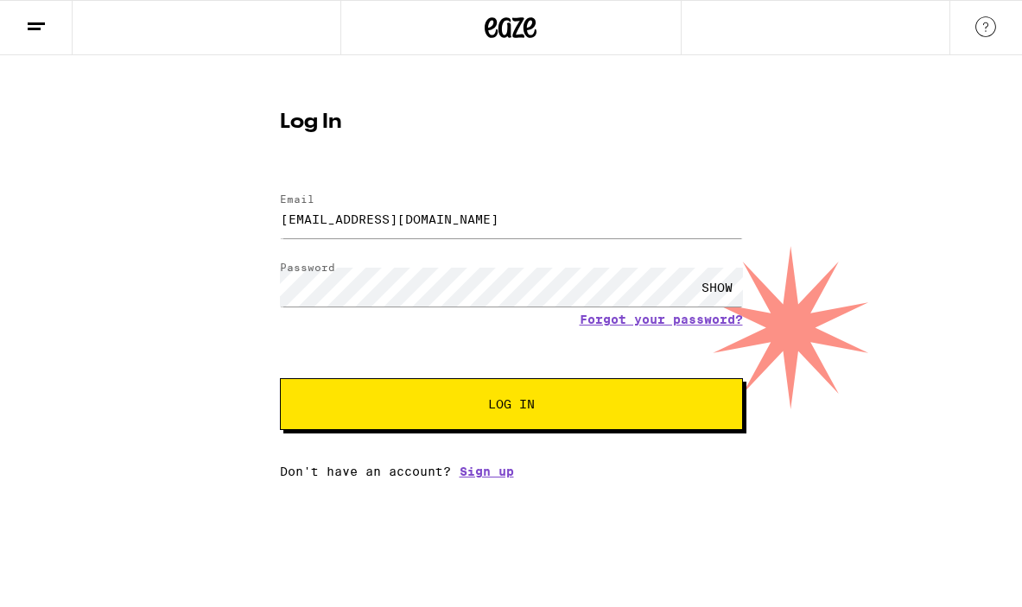
click at [309, 419] on button "Log In" at bounding box center [511, 404] width 463 height 52
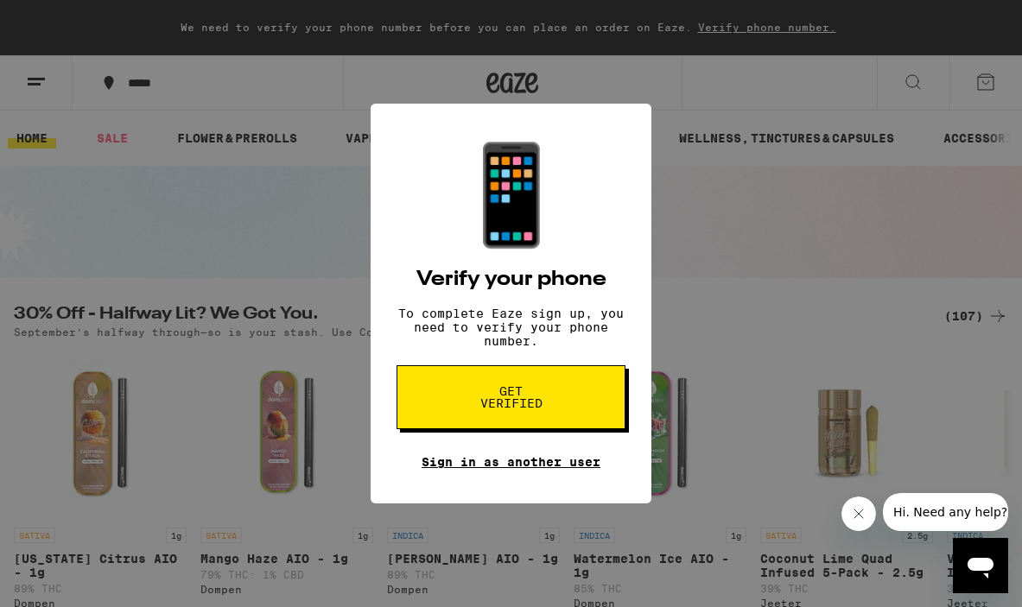
click at [540, 468] on link "Sign in as another user" at bounding box center [510, 462] width 179 height 14
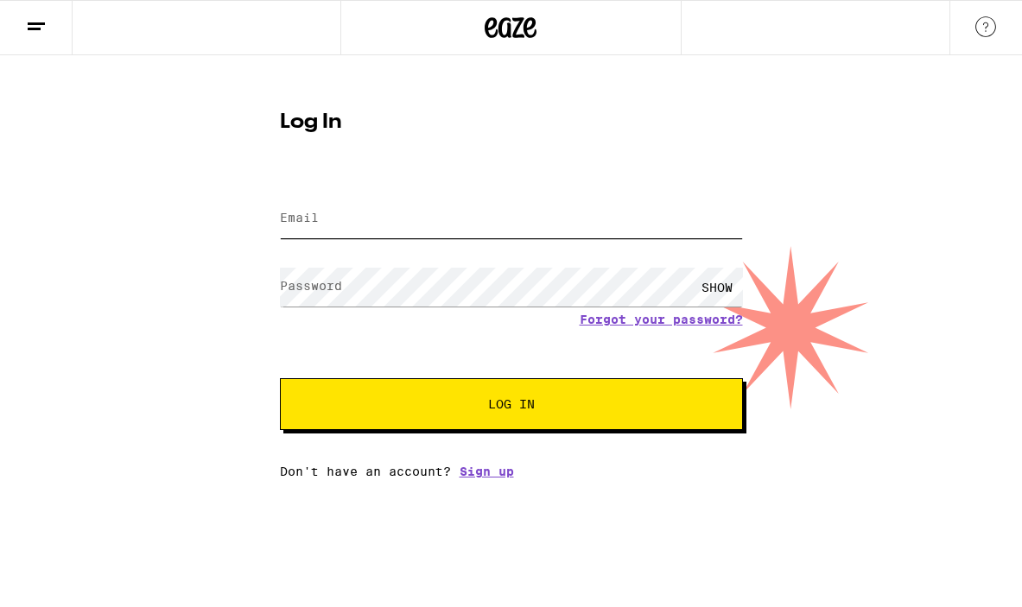
click at [425, 220] on input "Email" at bounding box center [511, 218] width 463 height 39
type input "[EMAIL_ADDRESS][DOMAIN_NAME]"
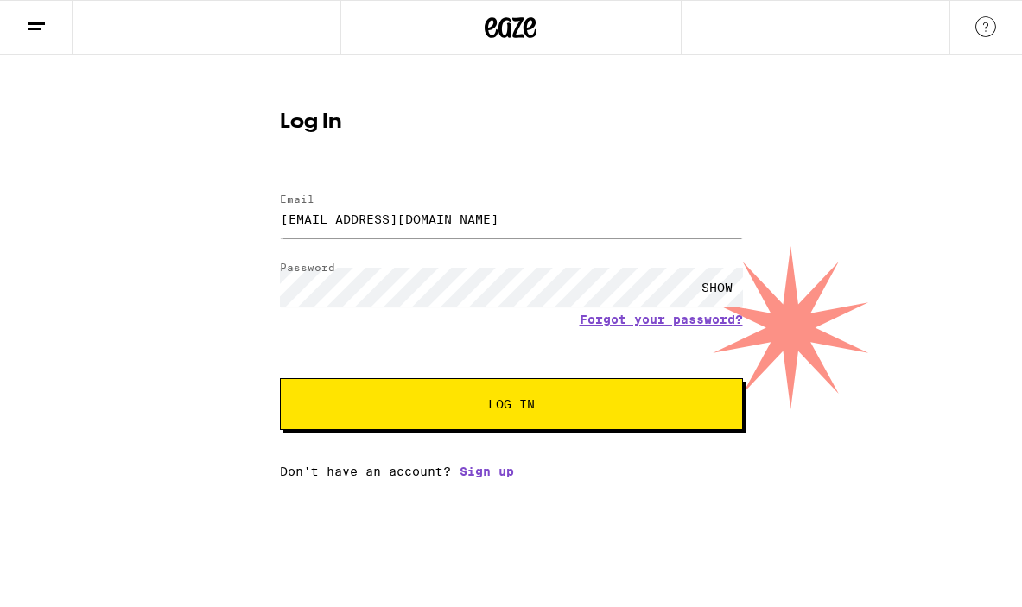
click at [305, 426] on button "Log In" at bounding box center [511, 404] width 463 height 52
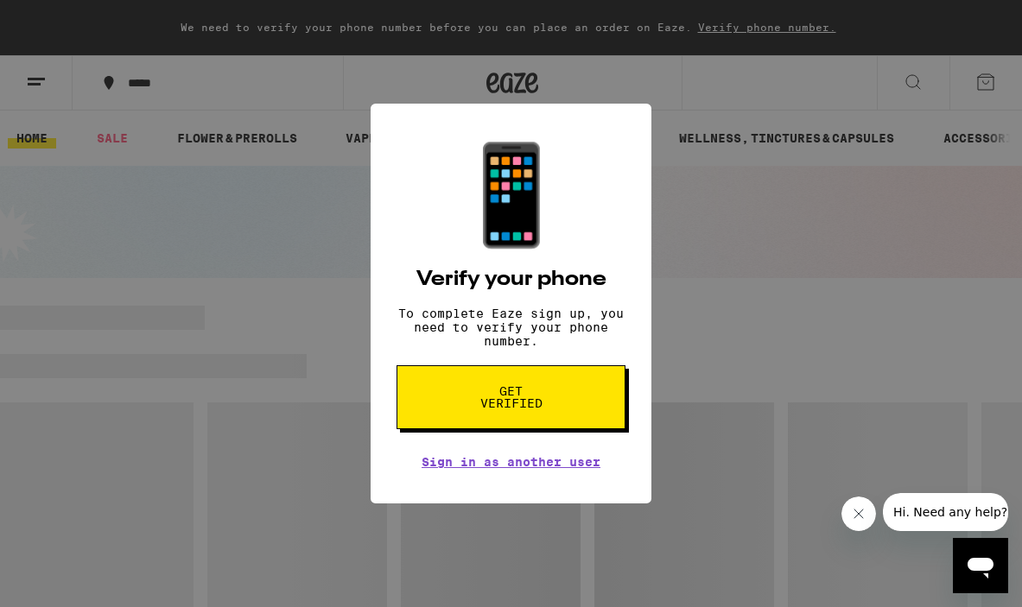
click at [524, 389] on button "Get verified" at bounding box center [510, 397] width 229 height 64
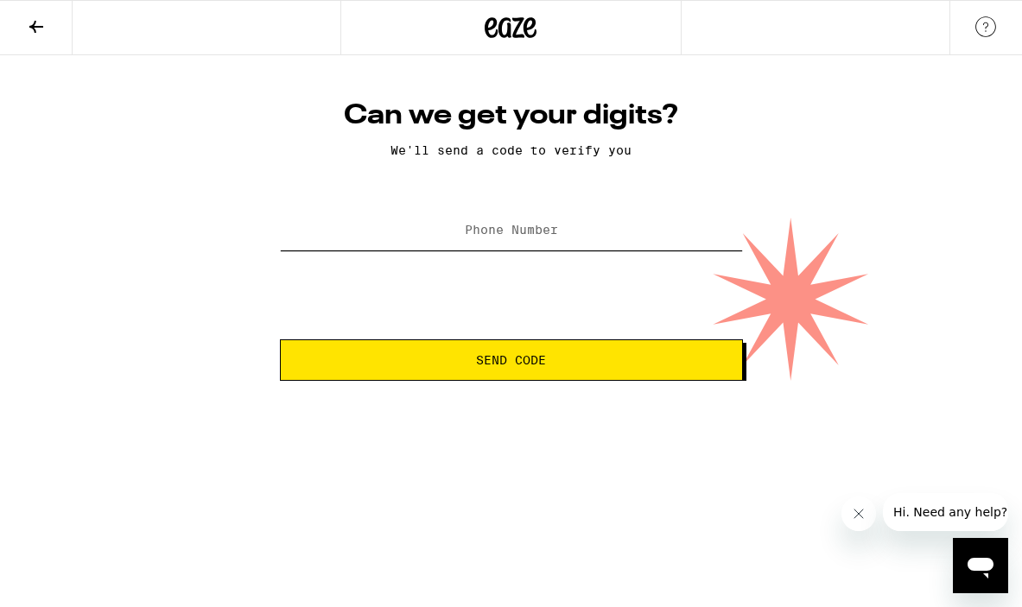
click at [509, 224] on input "Phone Number" at bounding box center [511, 231] width 463 height 39
click at [482, 357] on span "Send Code" at bounding box center [511, 360] width 70 height 12
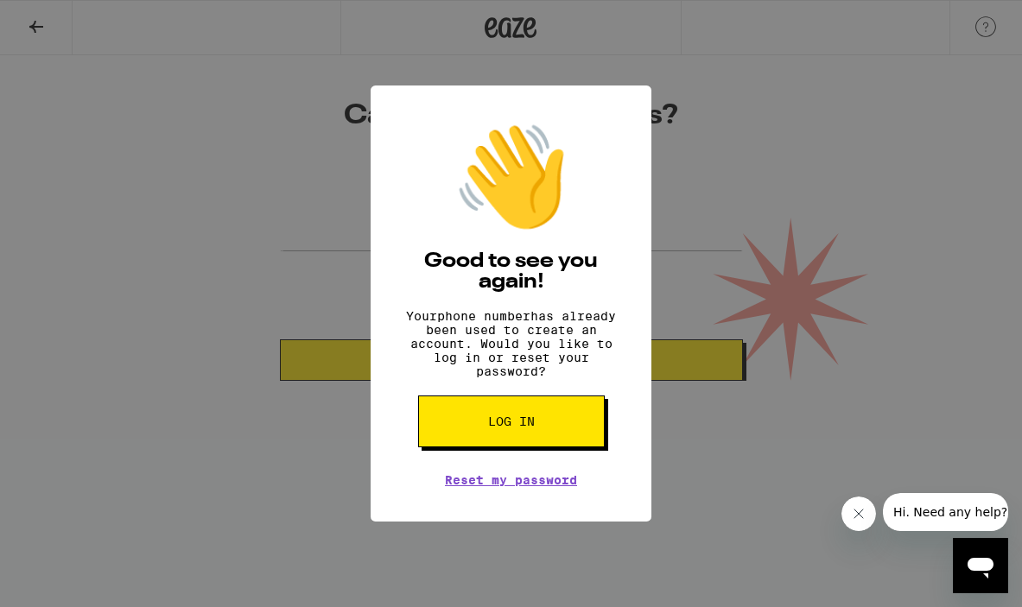
click at [719, 486] on div "👋 Good to see you again! Your phone number has already been used to create an a…" at bounding box center [511, 303] width 1022 height 607
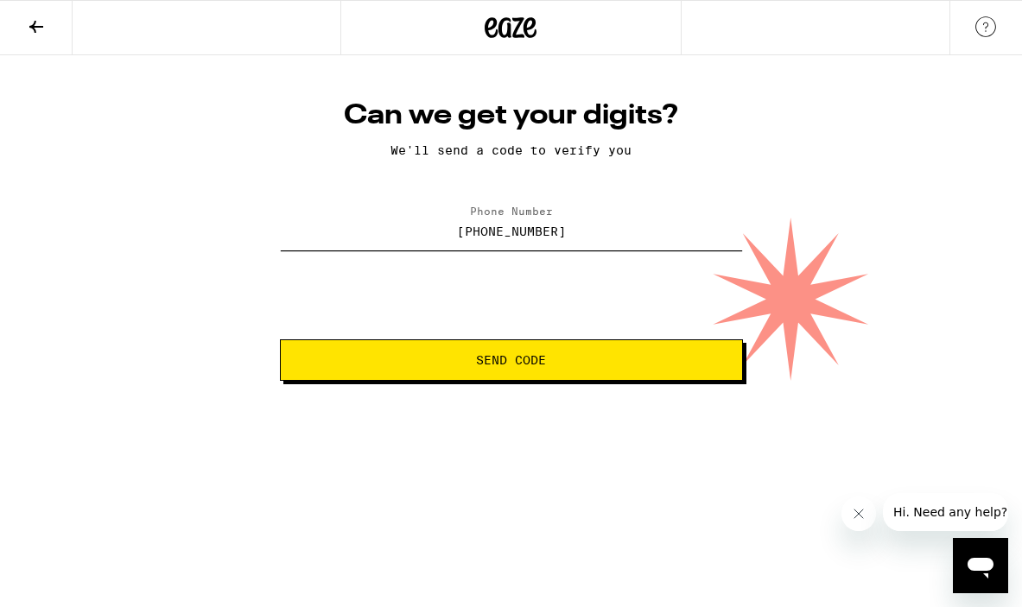
click at [534, 233] on input "[PHONE_NUMBER]" at bounding box center [511, 231] width 463 height 39
type input "(630) 352-7749"
click at [534, 360] on span "Send Code" at bounding box center [511, 360] width 70 height 12
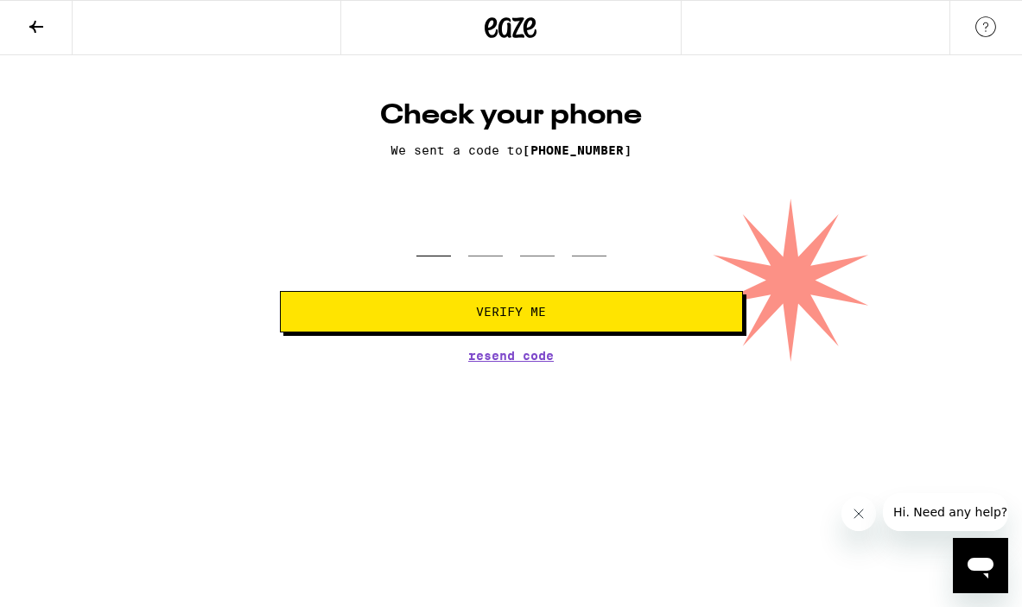
click at [433, 239] on input "tel" at bounding box center [433, 231] width 35 height 51
type input "2"
type input "3"
type input "2"
type input "8"
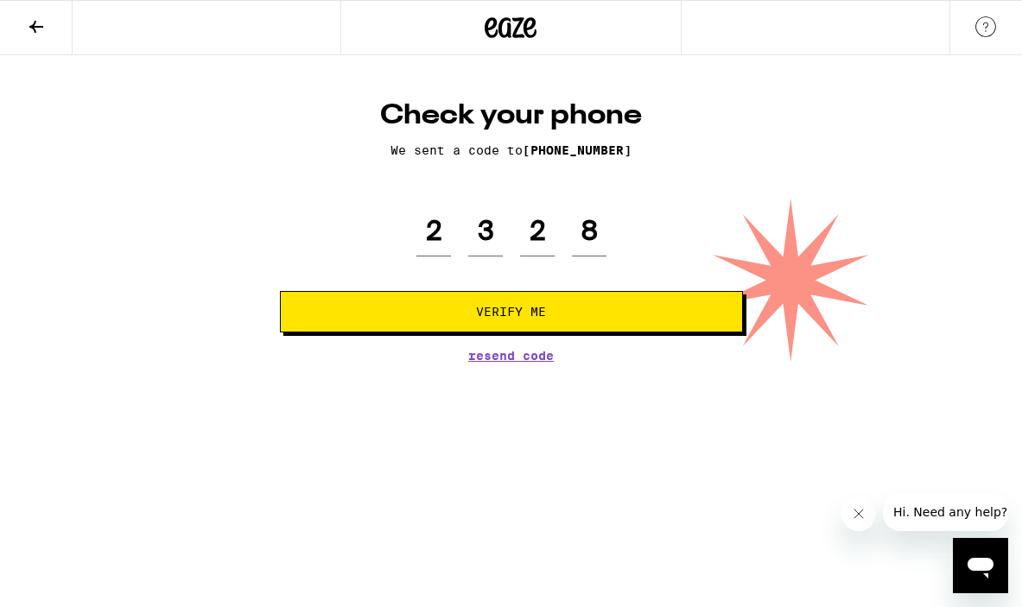
click at [469, 312] on span "Verify Me" at bounding box center [510, 312] width 433 height 12
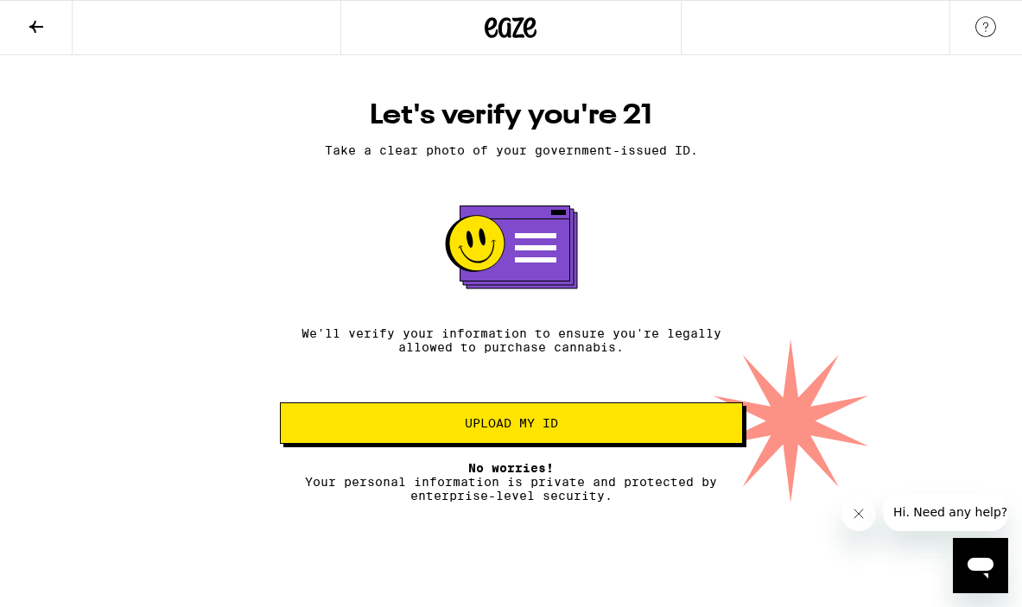
click at [552, 429] on span "Upload my ID" at bounding box center [511, 423] width 93 height 12
